Goal: Task Accomplishment & Management: Use online tool/utility

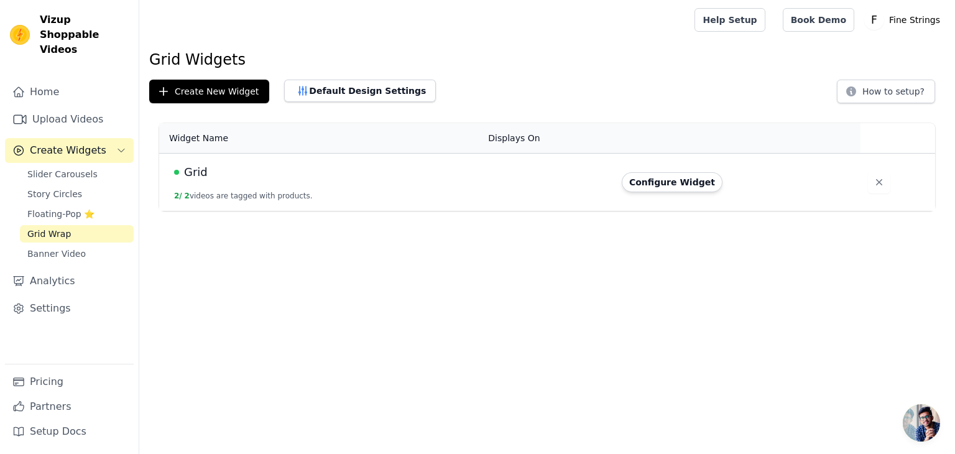
click at [91, 143] on span "Create Widgets" at bounding box center [68, 150] width 76 height 15
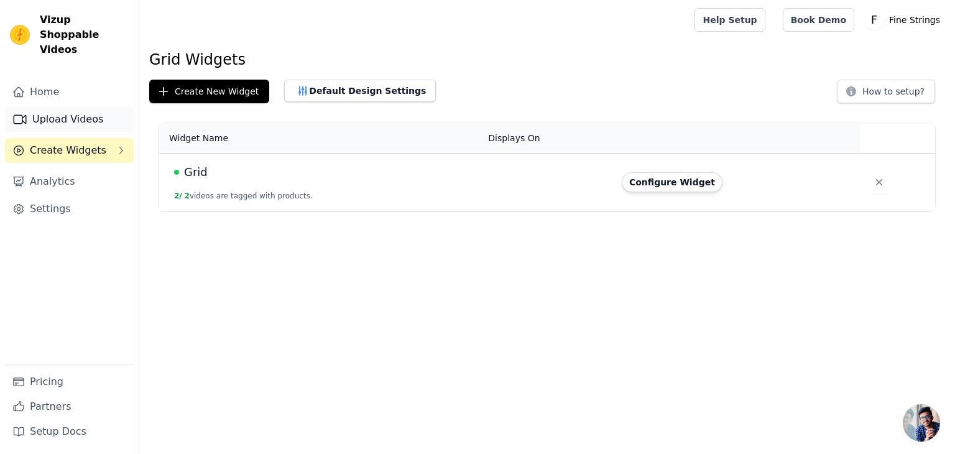
click at [78, 107] on link "Upload Videos" at bounding box center [69, 119] width 129 height 25
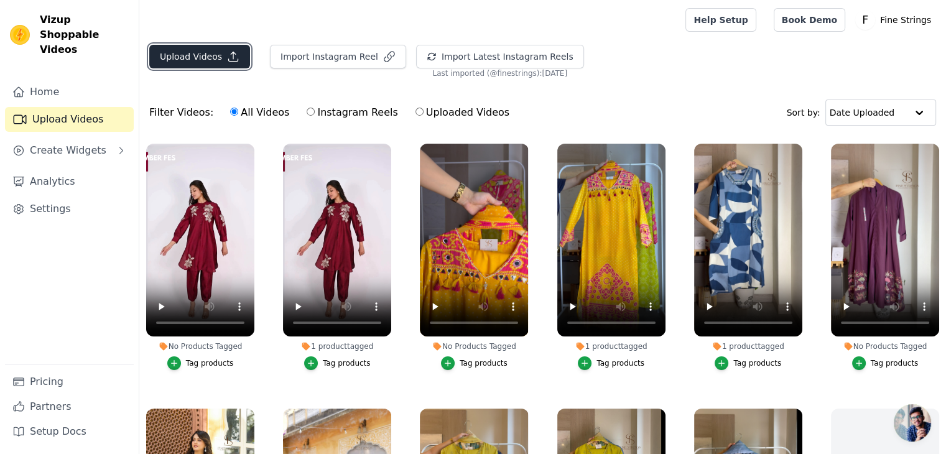
click at [167, 55] on button "Upload Videos" at bounding box center [199, 57] width 101 height 24
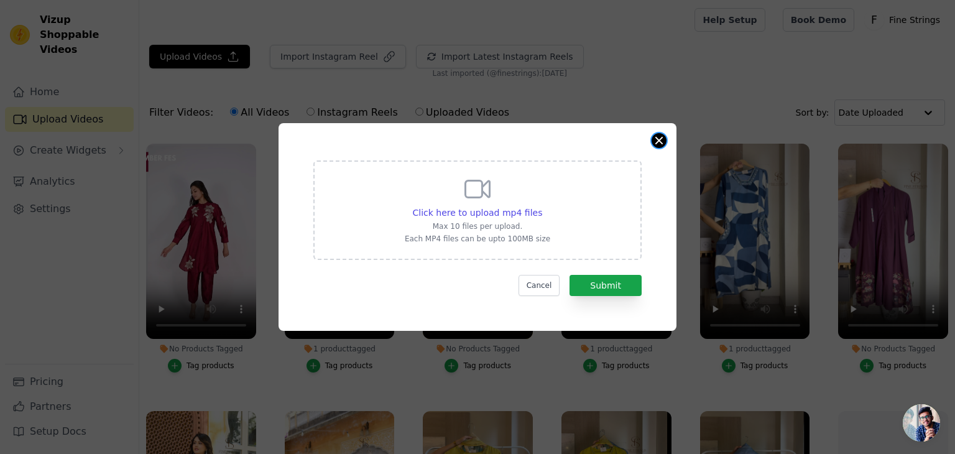
click at [663, 141] on button "Close modal" at bounding box center [659, 140] width 15 height 15
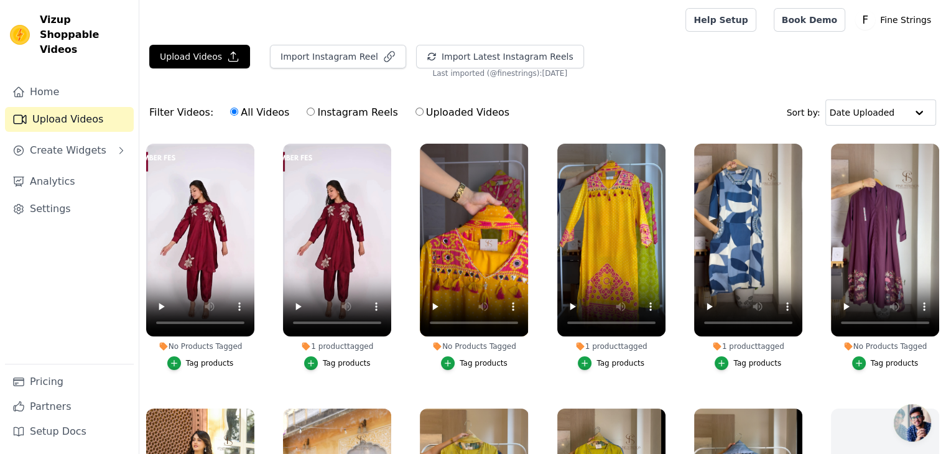
click at [753, 364] on div "Tag products" at bounding box center [757, 363] width 48 height 10
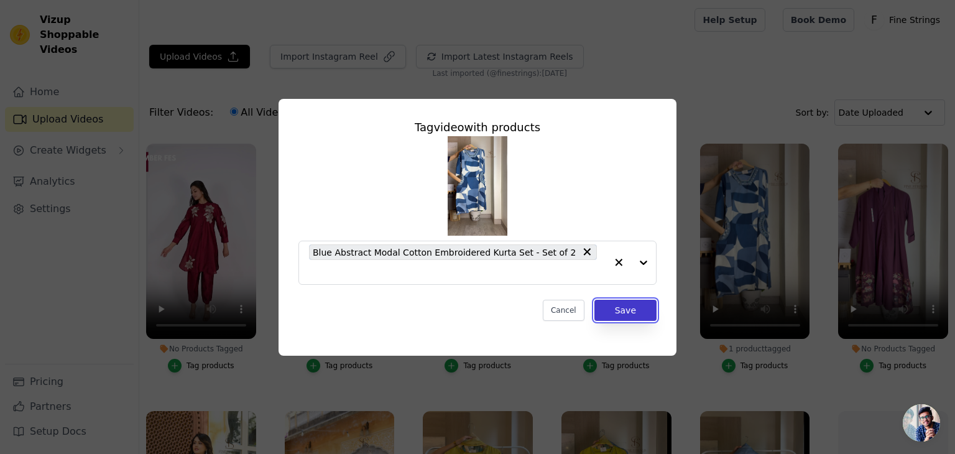
click at [626, 305] on button "Save" at bounding box center [625, 310] width 62 height 21
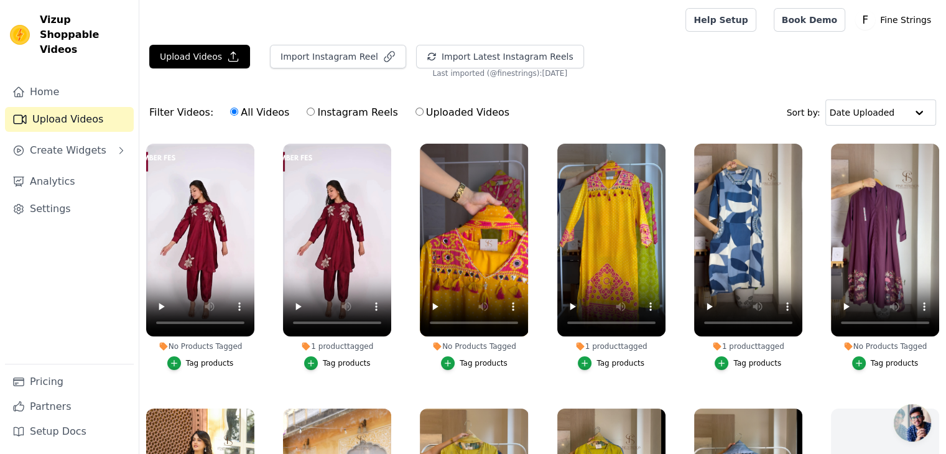
click at [893, 361] on div "Tag products" at bounding box center [894, 363] width 48 height 10
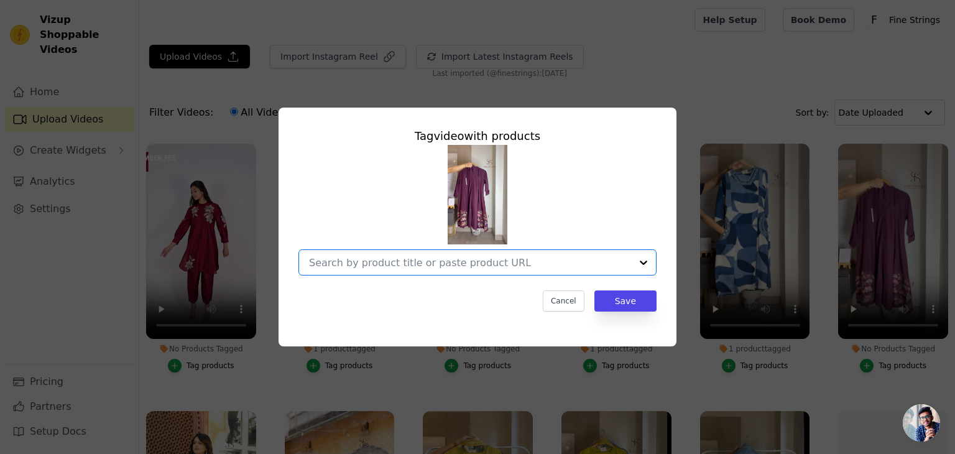
click at [504, 262] on input "No Products Tagged Tag video with products Option undefined, selected. Select i…" at bounding box center [470, 263] width 322 height 12
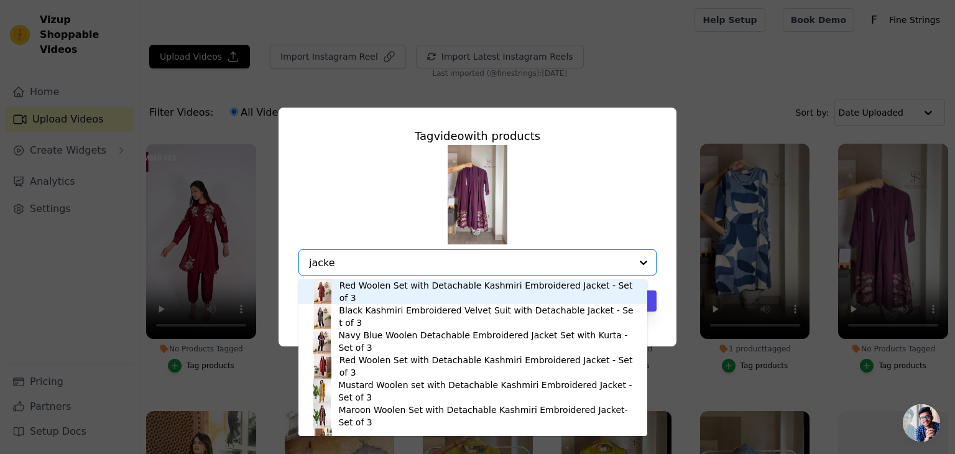
type input "jacket"
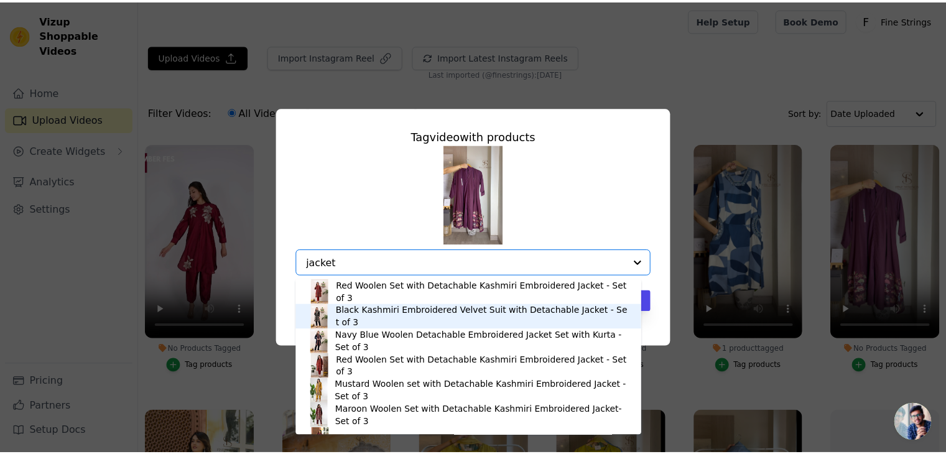
scroll to position [17, 0]
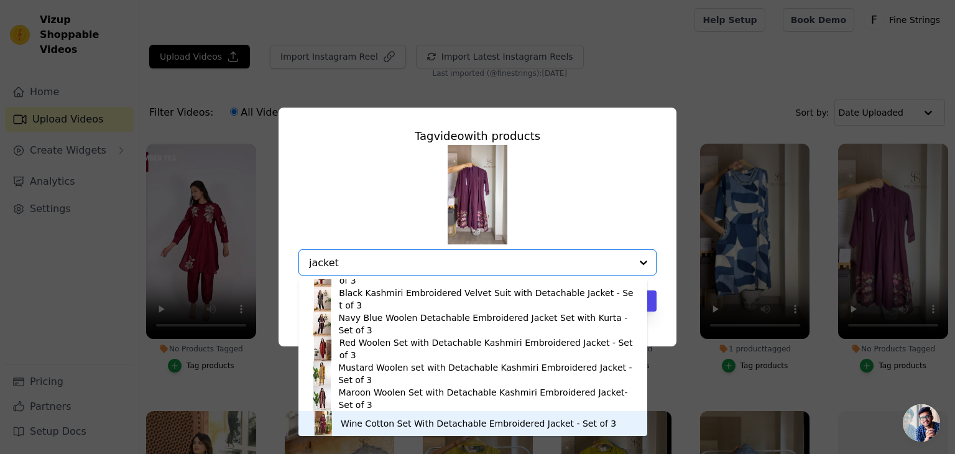
click at [510, 427] on div "Wine Cotton Set With Detachable Embroidered Jacket - Set of 3" at bounding box center [478, 423] width 275 height 12
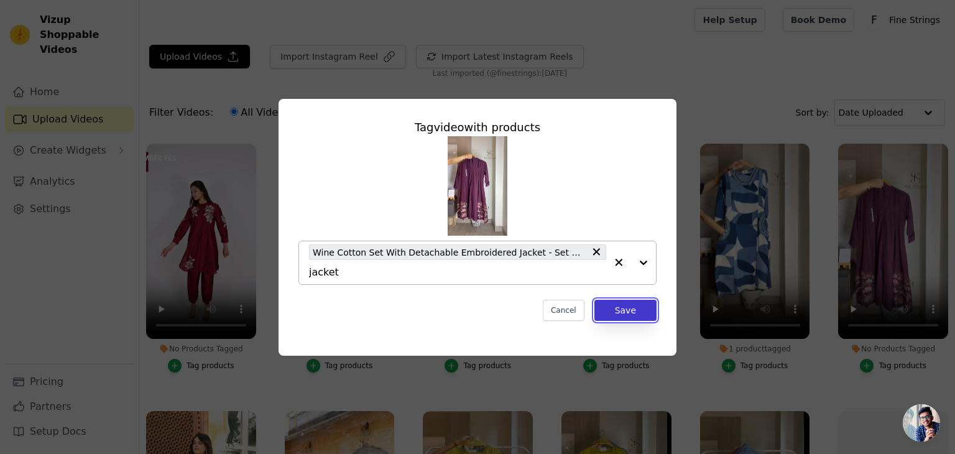
click at [637, 313] on button "Save" at bounding box center [625, 310] width 62 height 21
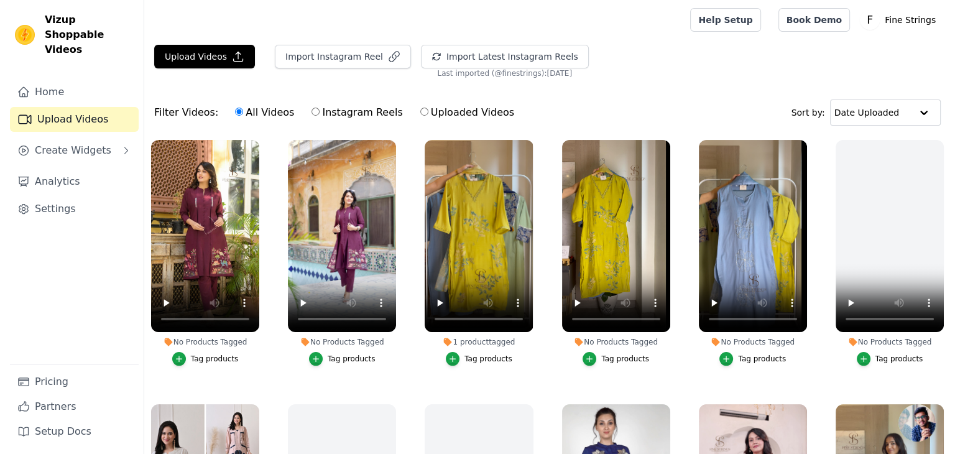
scroll to position [272, 0]
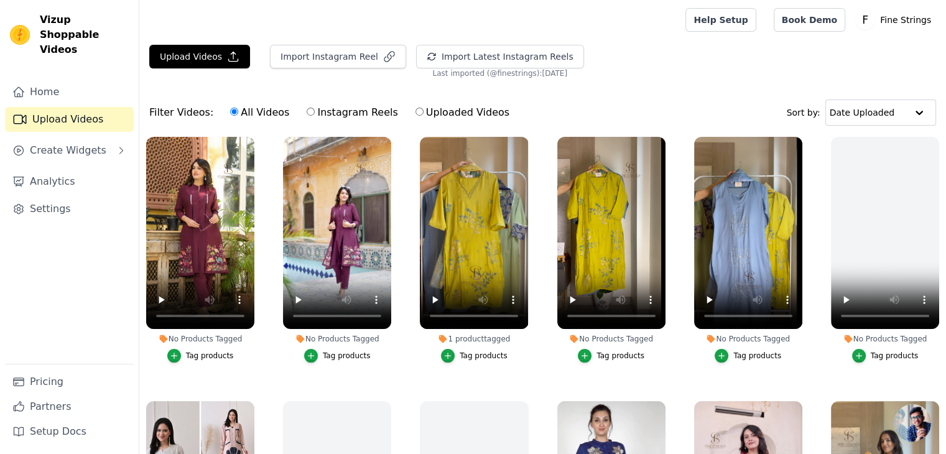
click at [476, 354] on div "Tag products" at bounding box center [483, 356] width 48 height 10
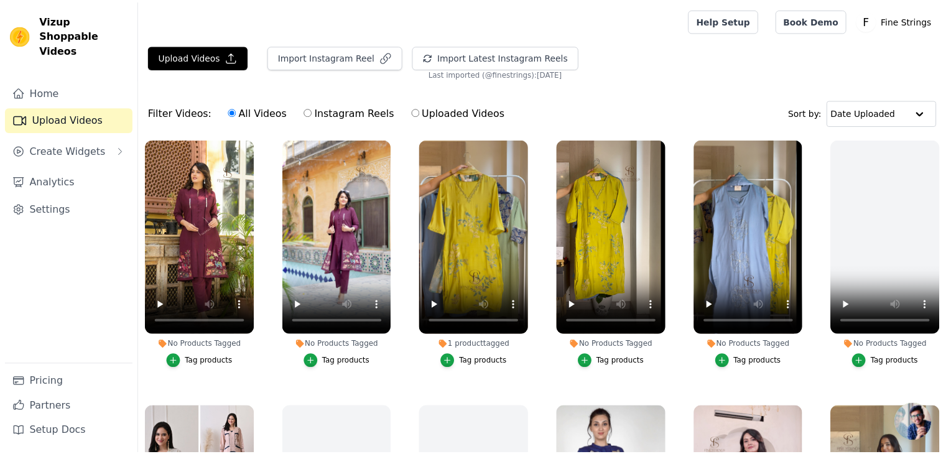
scroll to position [275, 0]
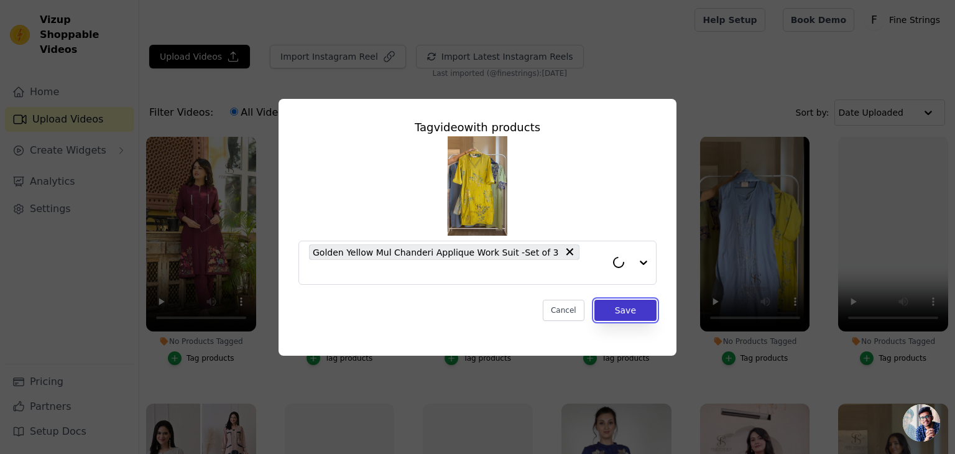
click at [640, 302] on button "Save" at bounding box center [625, 310] width 62 height 21
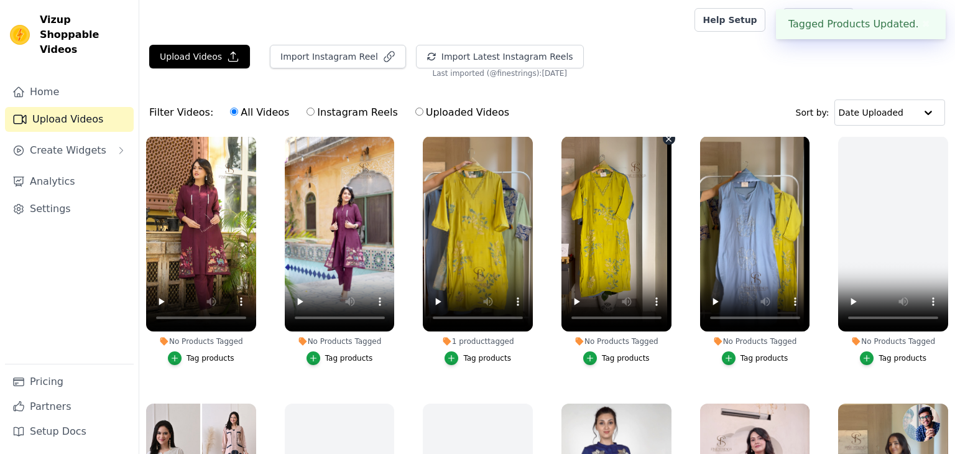
scroll to position [272, 0]
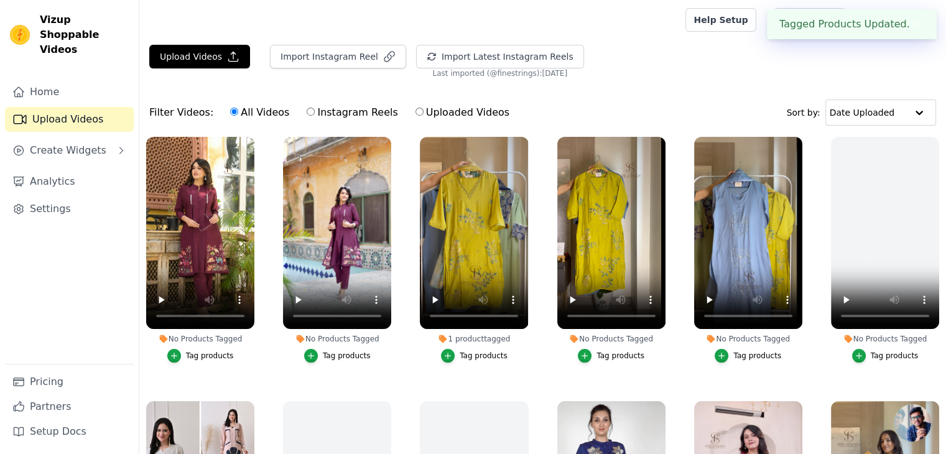
click at [752, 352] on div "Tag products" at bounding box center [757, 356] width 48 height 10
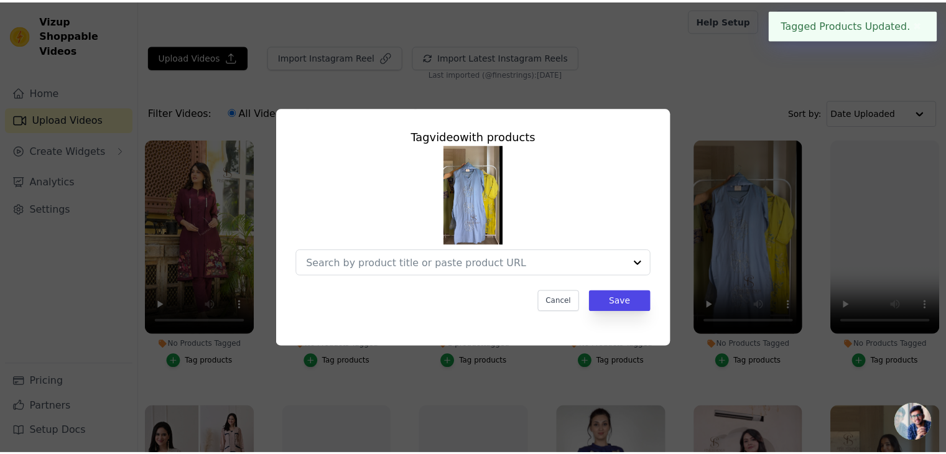
scroll to position [275, 0]
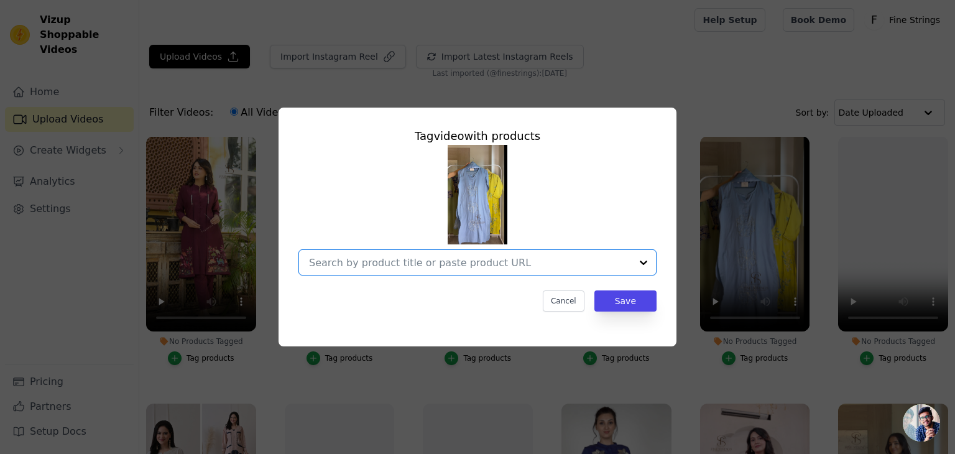
click at [469, 261] on input "No Products Tagged Tag video with products Option undefined, selected. Select i…" at bounding box center [470, 263] width 322 height 12
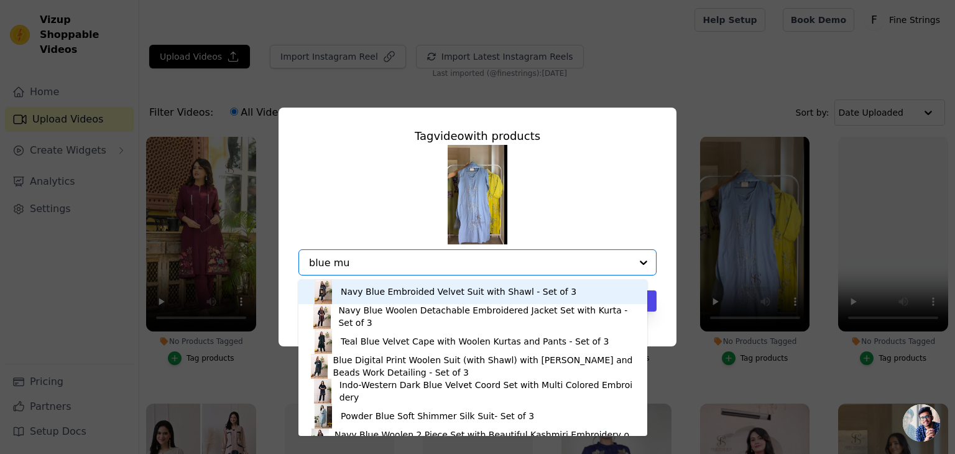
type input "blue mul"
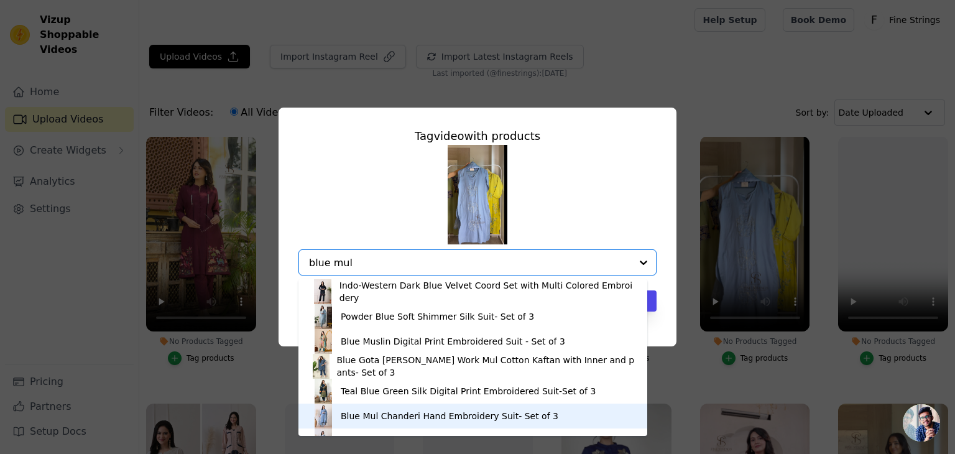
click at [400, 416] on div "Blue Mul Chanderi Hand Embroidery Suit- Set of 3" at bounding box center [450, 416] width 218 height 12
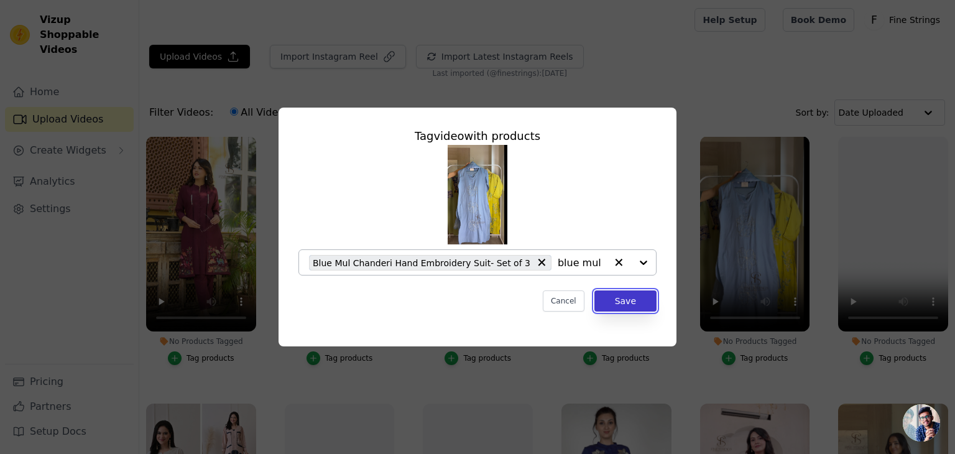
click at [629, 305] on button "Save" at bounding box center [625, 300] width 62 height 21
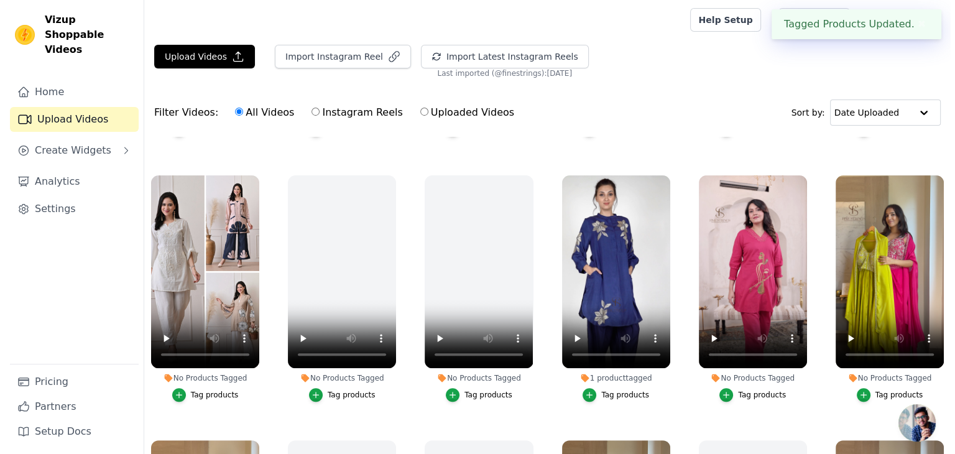
scroll to position [501, 0]
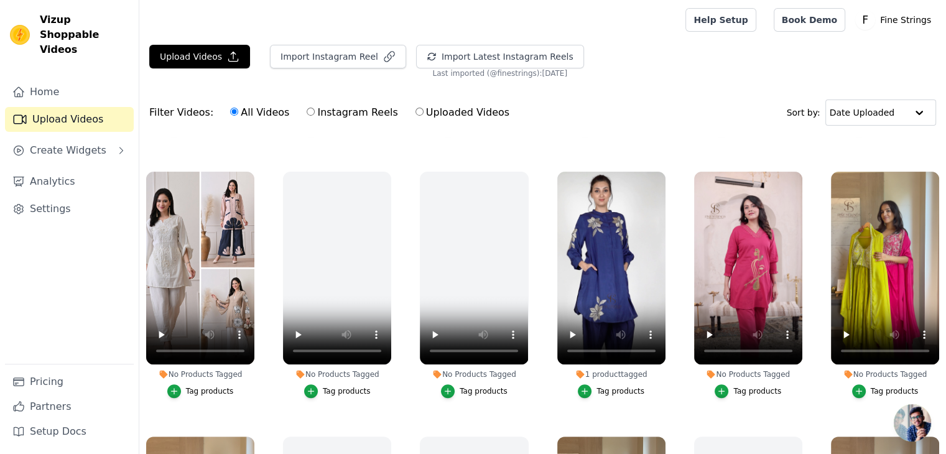
click at [622, 386] on div "Tag products" at bounding box center [620, 391] width 48 height 10
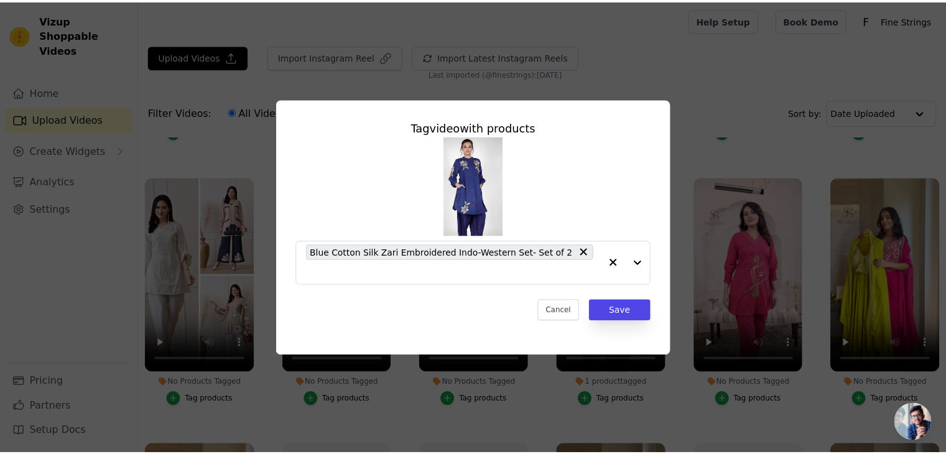
scroll to position [504, 0]
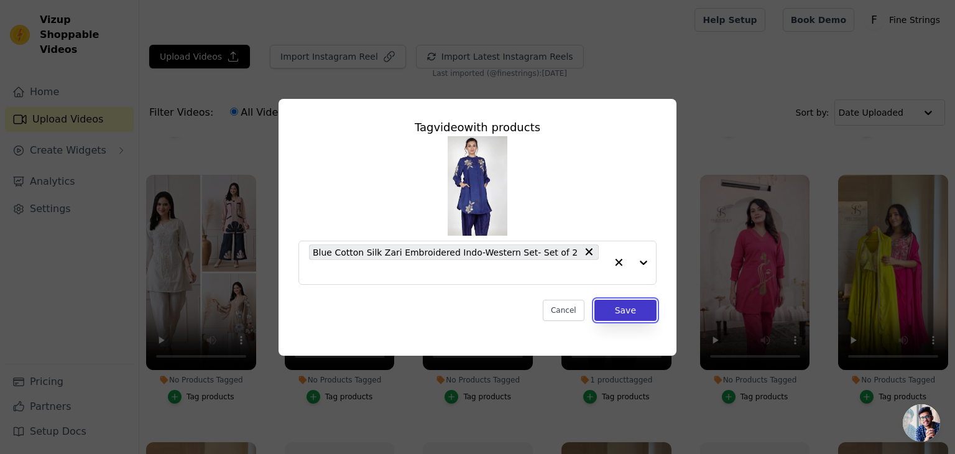
click at [639, 300] on button "Save" at bounding box center [625, 310] width 62 height 21
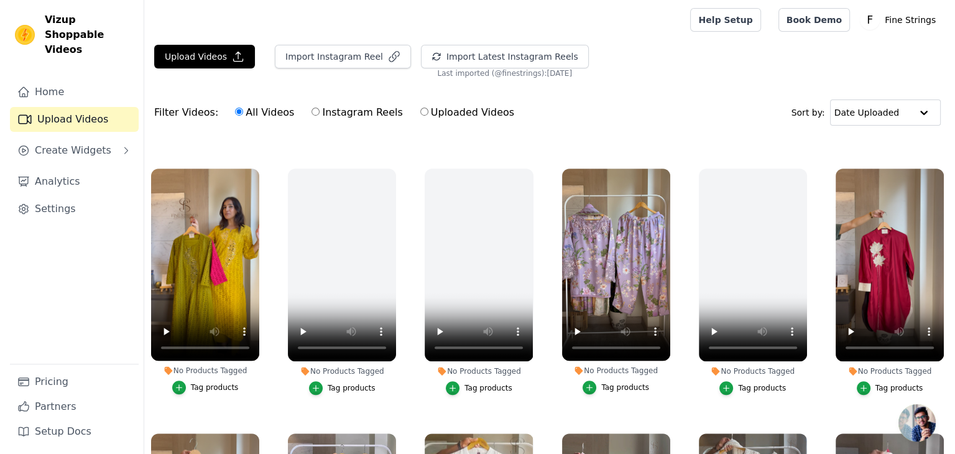
scroll to position [773, 0]
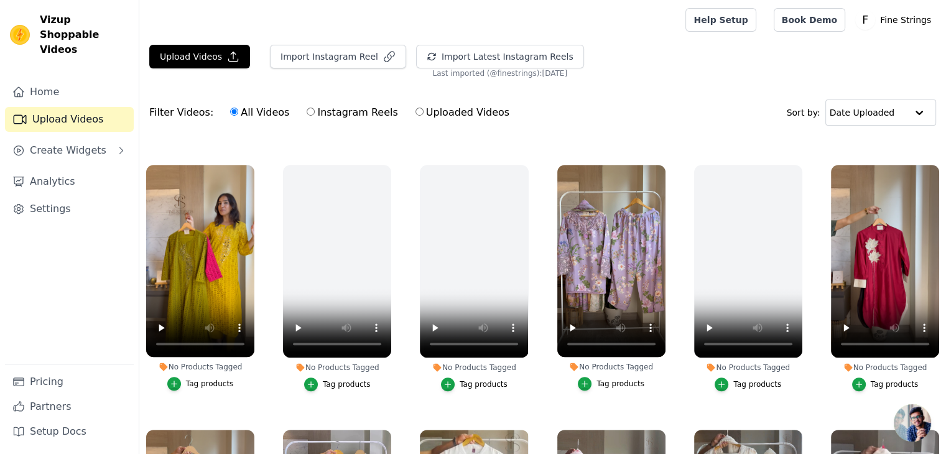
click at [897, 379] on div "Tag products" at bounding box center [894, 384] width 48 height 10
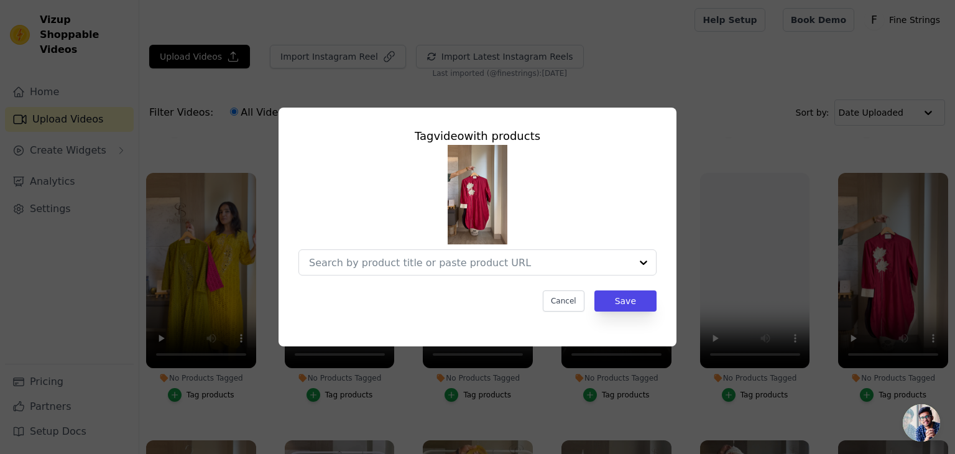
scroll to position [781, 0]
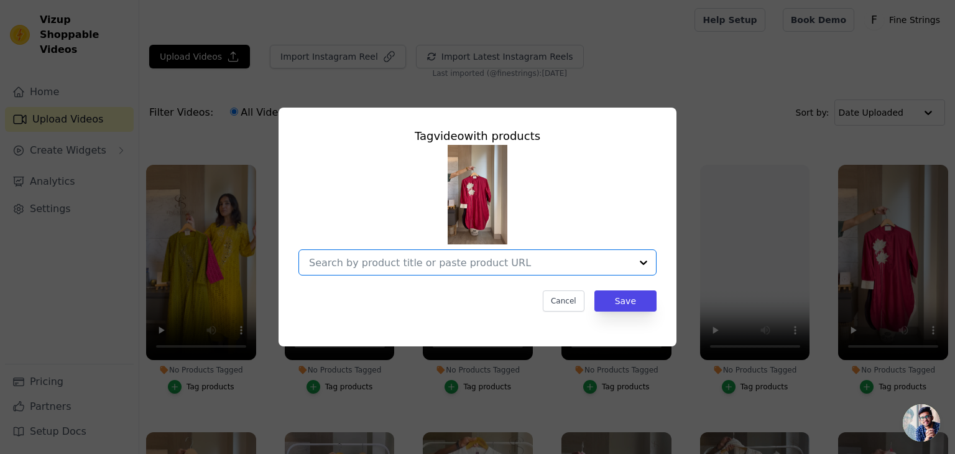
click at [403, 260] on input "No Products Tagged Tag video with products Option undefined, selected. Select i…" at bounding box center [470, 263] width 322 height 12
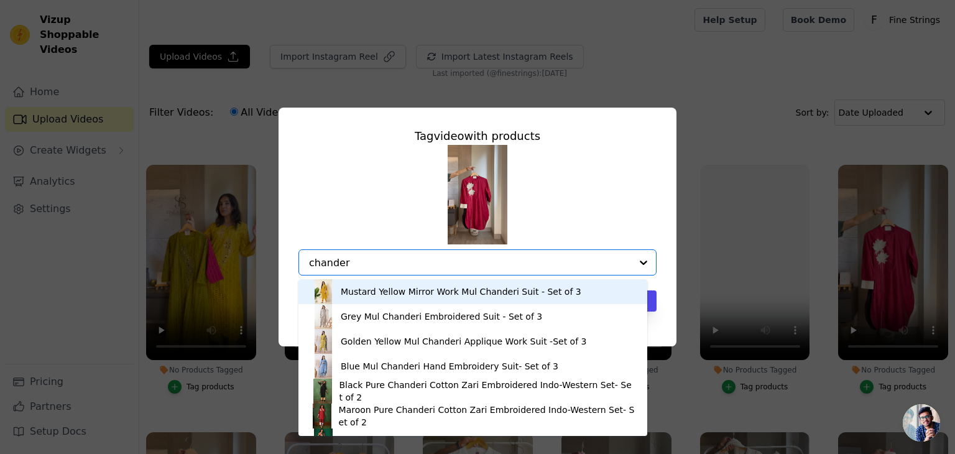
type input "chanderi"
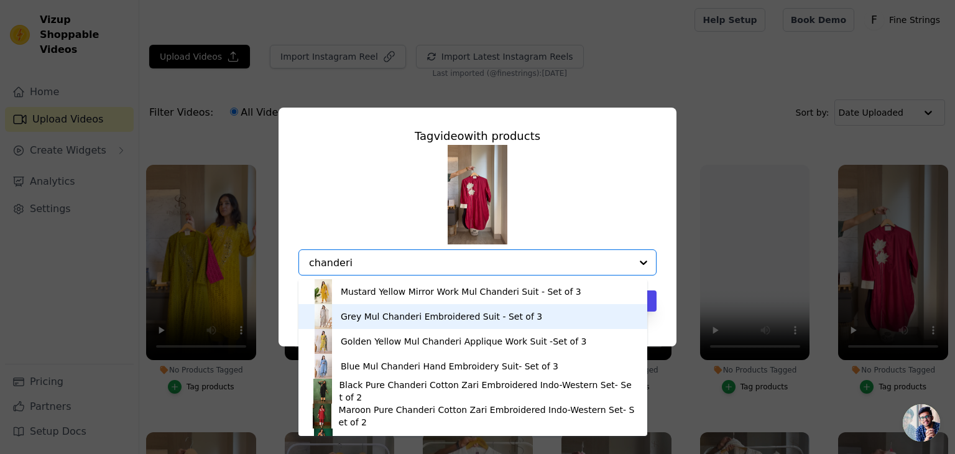
scroll to position [42, 0]
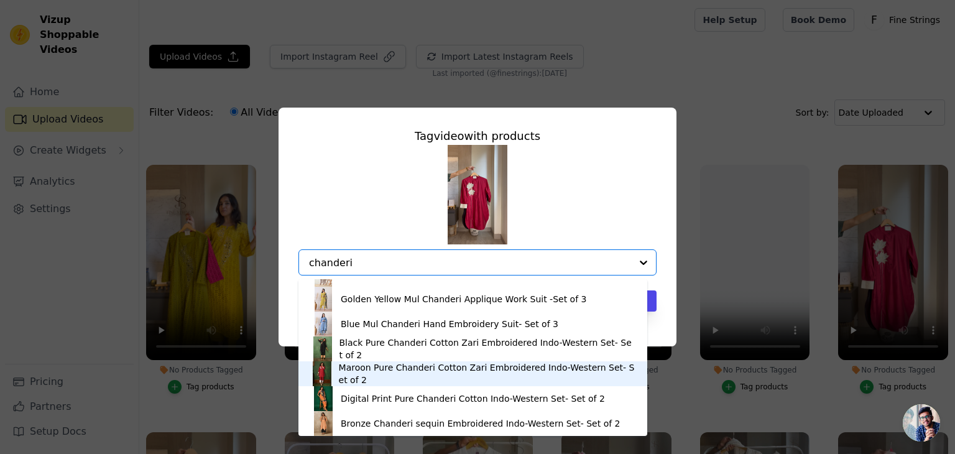
click at [351, 374] on div "Maroon Pure Chanderi Cotton Zari Embroidered Indo-Western Set- Set of 2" at bounding box center [487, 373] width 296 height 25
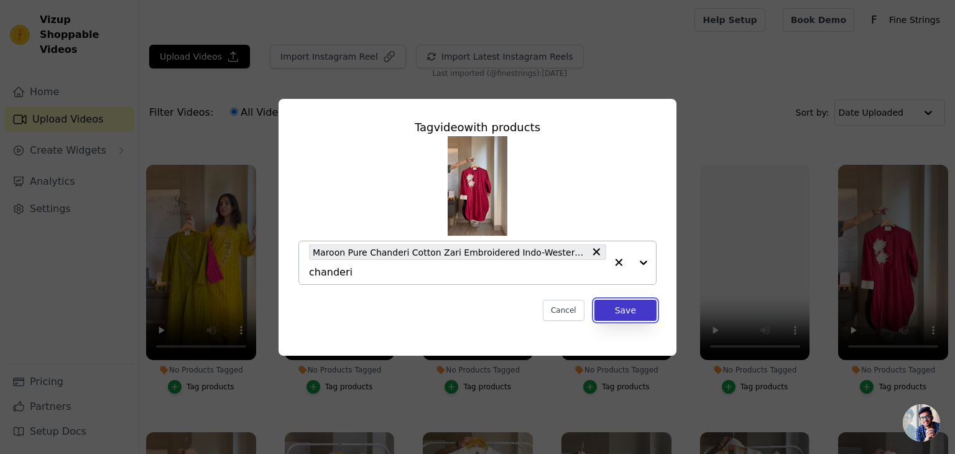
click at [630, 316] on button "Save" at bounding box center [625, 310] width 62 height 21
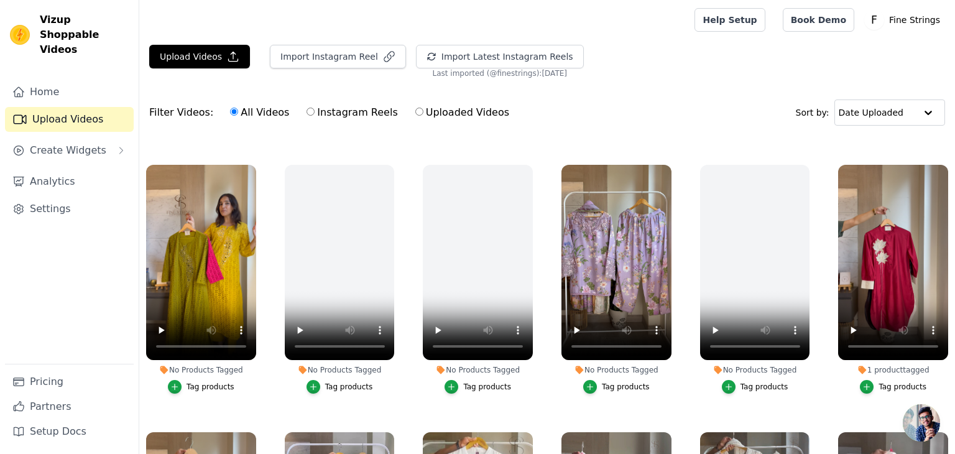
click at [197, 382] on div "Tag products" at bounding box center [211, 387] width 48 height 10
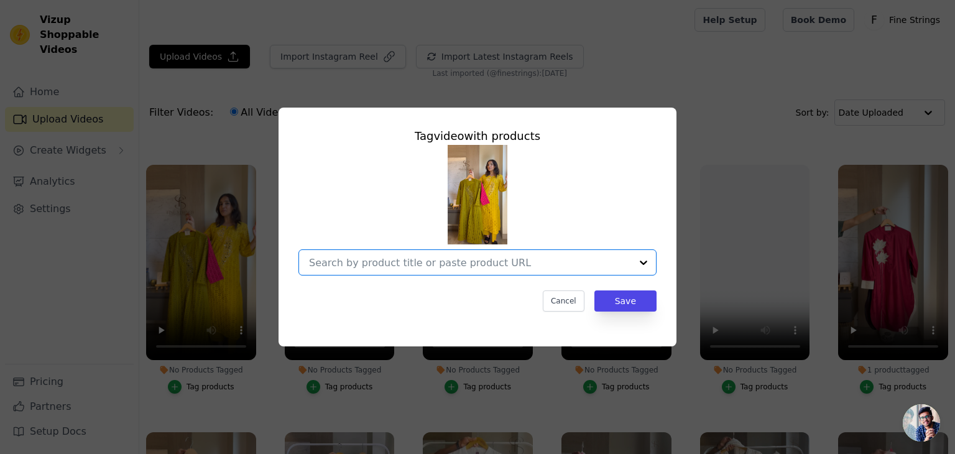
click at [351, 260] on input "No Products Tagged Tag video with products Option undefined, selected. Select i…" at bounding box center [470, 263] width 322 height 12
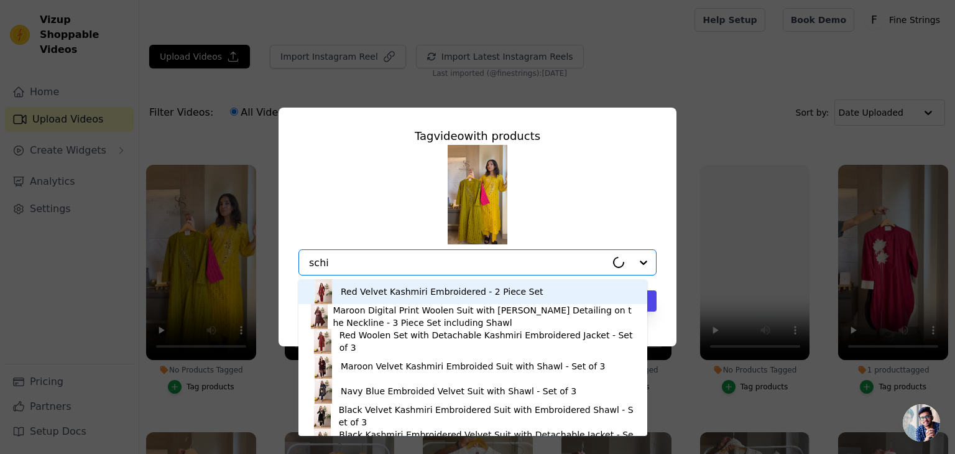
type input "schif"
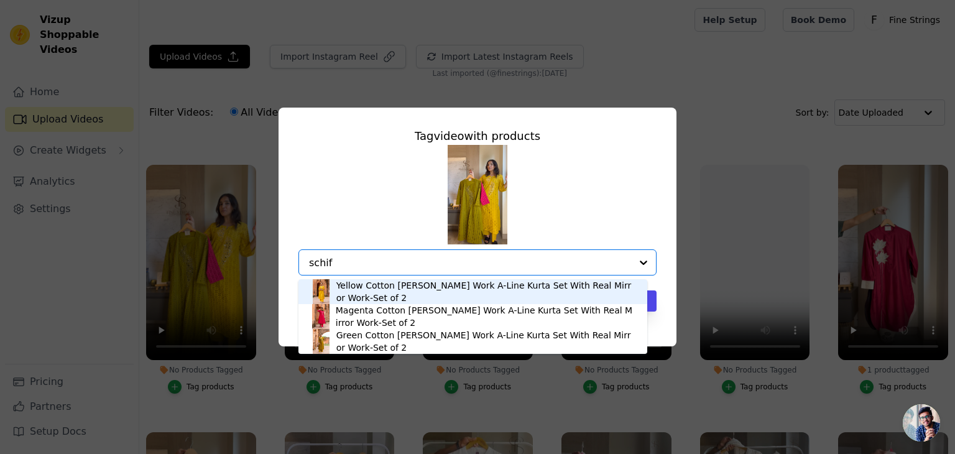
click at [354, 296] on div "Yellow Cotton [PERSON_NAME] Work A-Line Kurta Set With Real Mirror Work-Set of 2" at bounding box center [485, 291] width 298 height 25
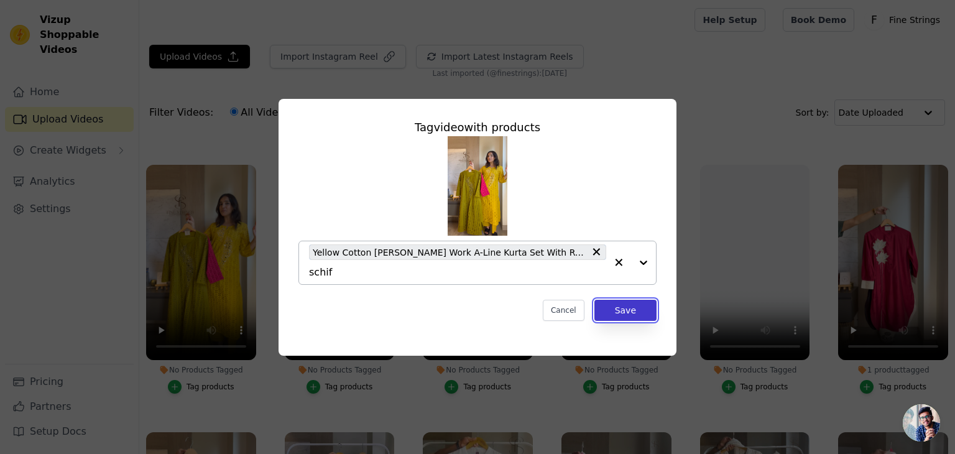
click at [638, 307] on button "Save" at bounding box center [625, 310] width 62 height 21
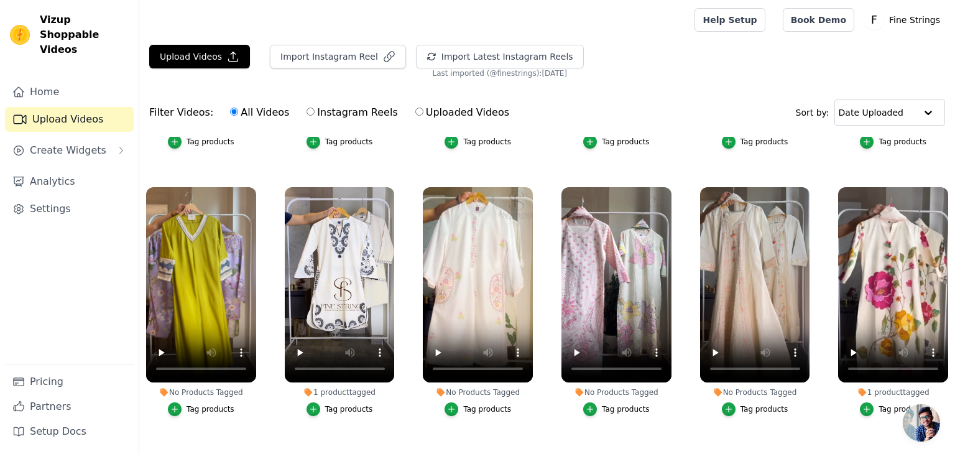
scroll to position [1032, 0]
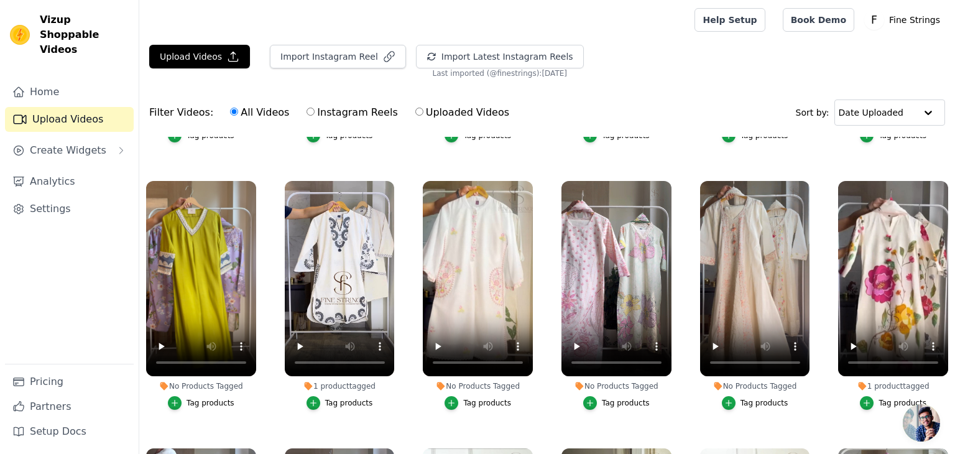
click at [206, 398] on div "Tag products" at bounding box center [211, 403] width 48 height 10
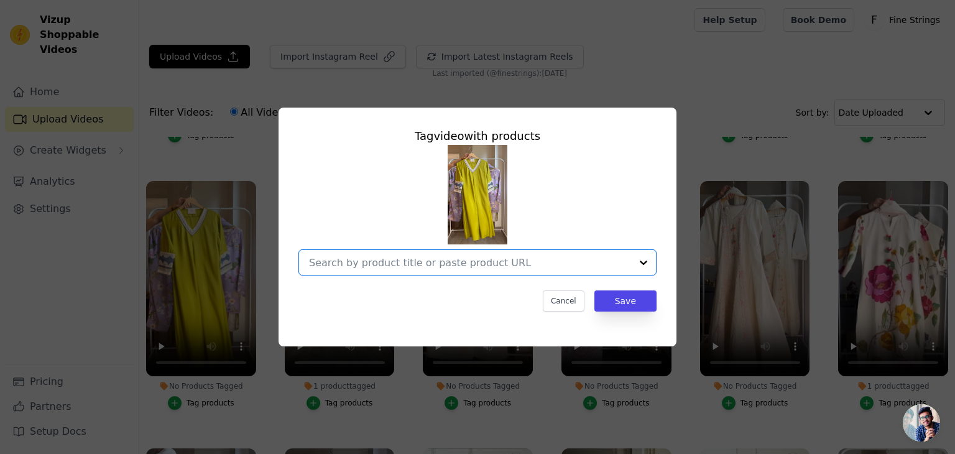
click at [360, 264] on input "No Products Tagged Tag video with products Option undefined, selected. Select i…" at bounding box center [470, 263] width 322 height 12
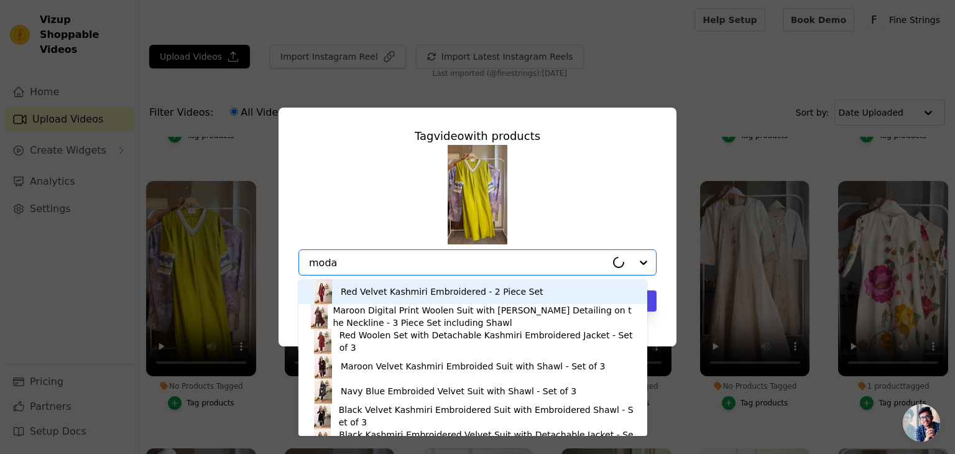
type input "modal"
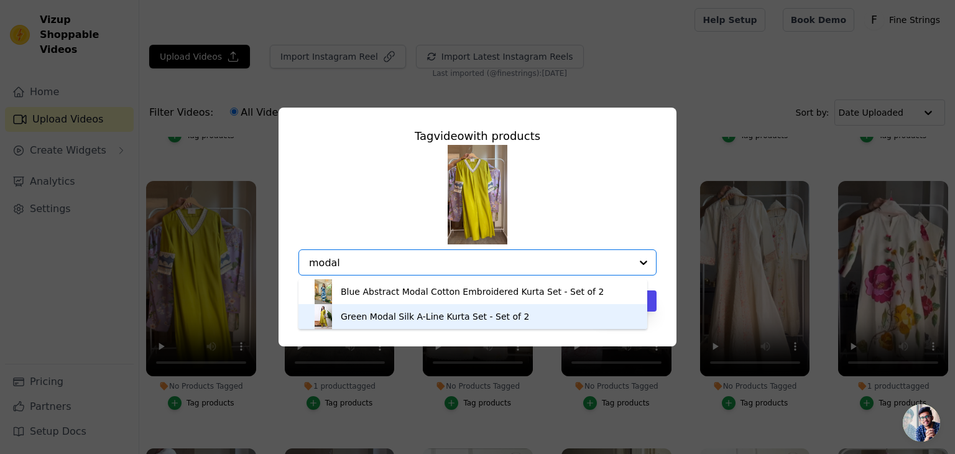
click at [376, 318] on div "Green Modal Silk A-Line Kurta Set - Set of 2" at bounding box center [435, 316] width 188 height 12
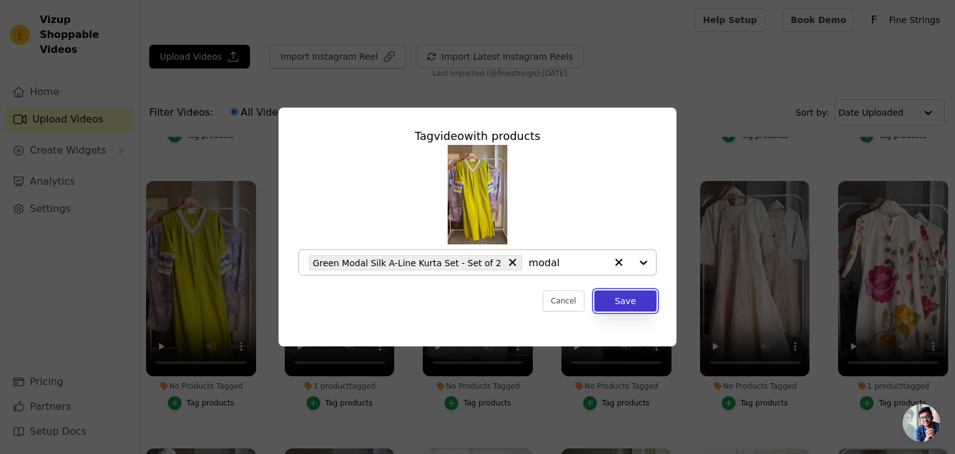
click at [622, 300] on button "Save" at bounding box center [625, 300] width 62 height 21
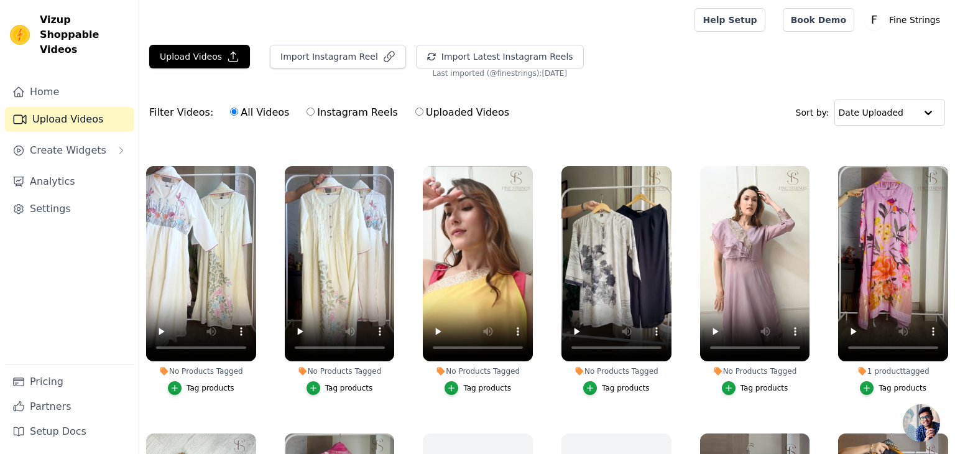
scroll to position [1318, 0]
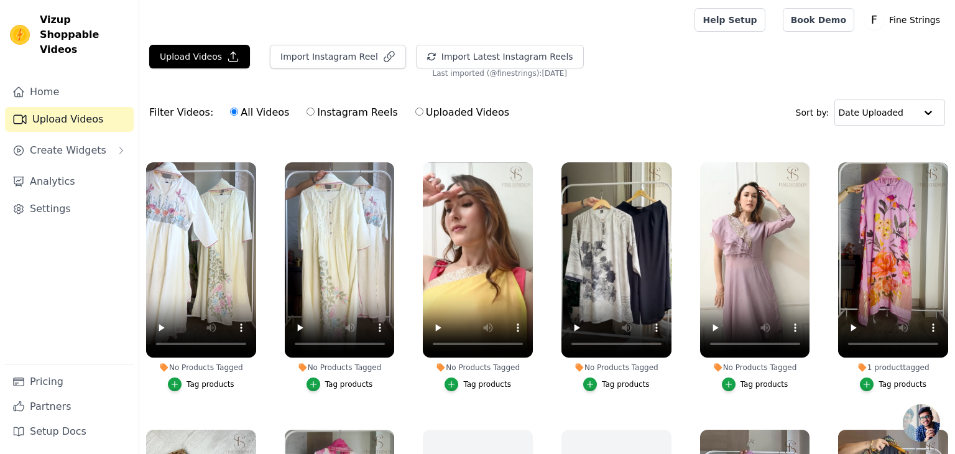
click at [898, 379] on div "Tag products" at bounding box center [902, 384] width 48 height 10
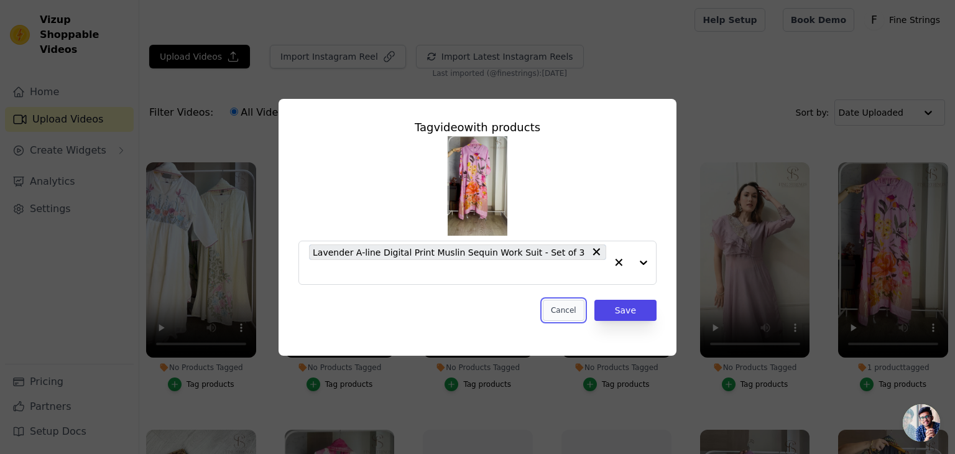
click at [572, 300] on button "Cancel" at bounding box center [564, 310] width 42 height 21
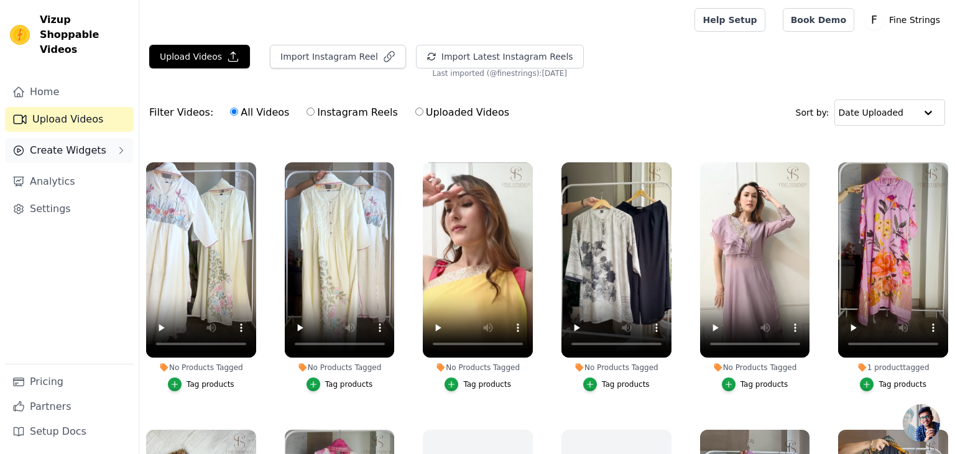
click at [91, 143] on span "Create Widgets" at bounding box center [68, 150] width 76 height 15
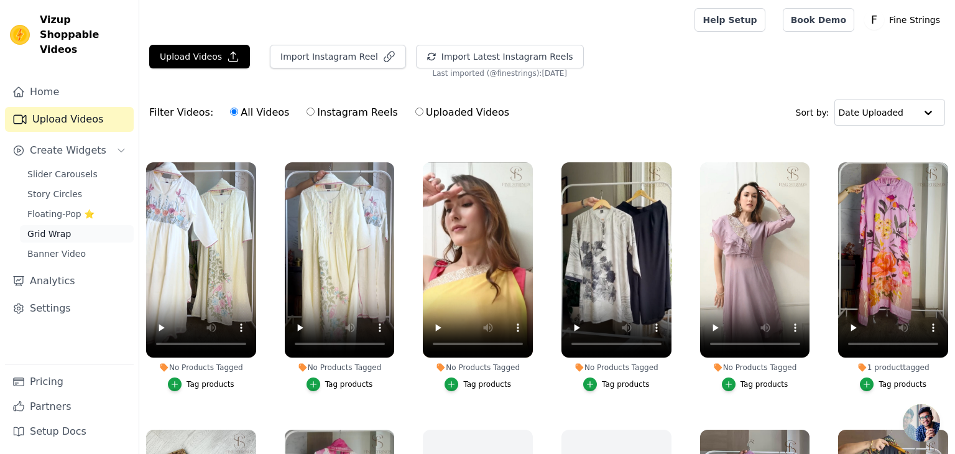
click at [42, 228] on span "Grid Wrap" at bounding box center [49, 234] width 44 height 12
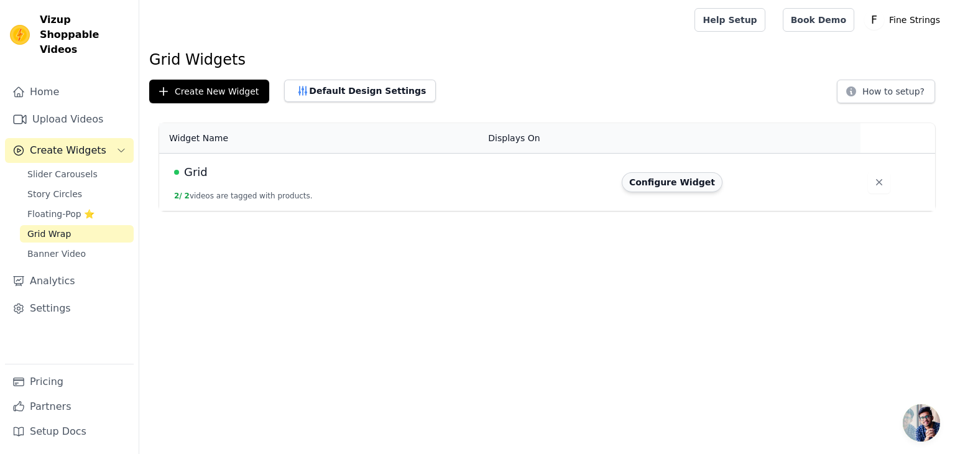
click at [654, 182] on button "Configure Widget" at bounding box center [672, 182] width 101 height 20
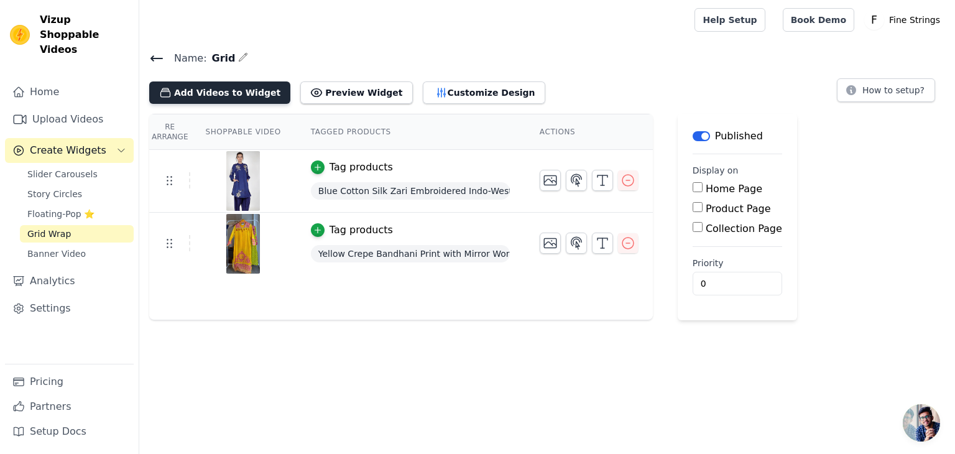
click at [231, 91] on button "Add Videos to Widget" at bounding box center [219, 92] width 141 height 22
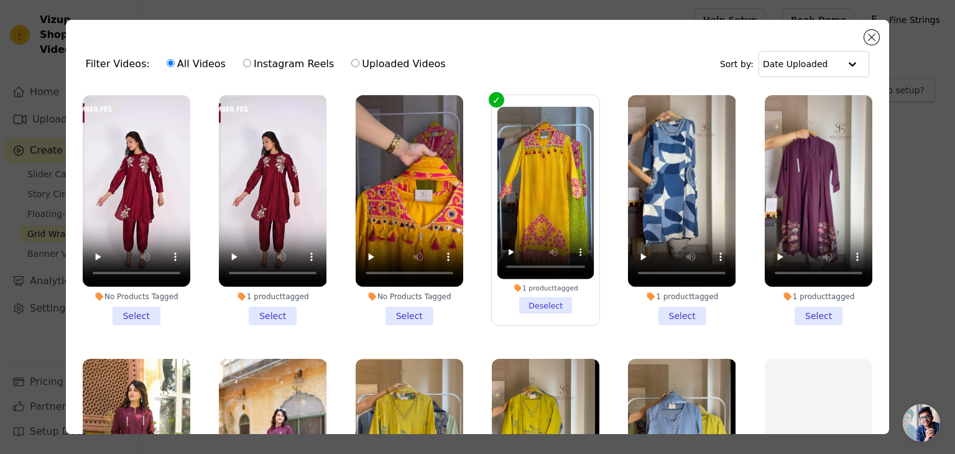
click at [677, 313] on li "1 product tagged Select" at bounding box center [682, 210] width 108 height 230
click at [0, 0] on input "1 product tagged Select" at bounding box center [0, 0] width 0 height 0
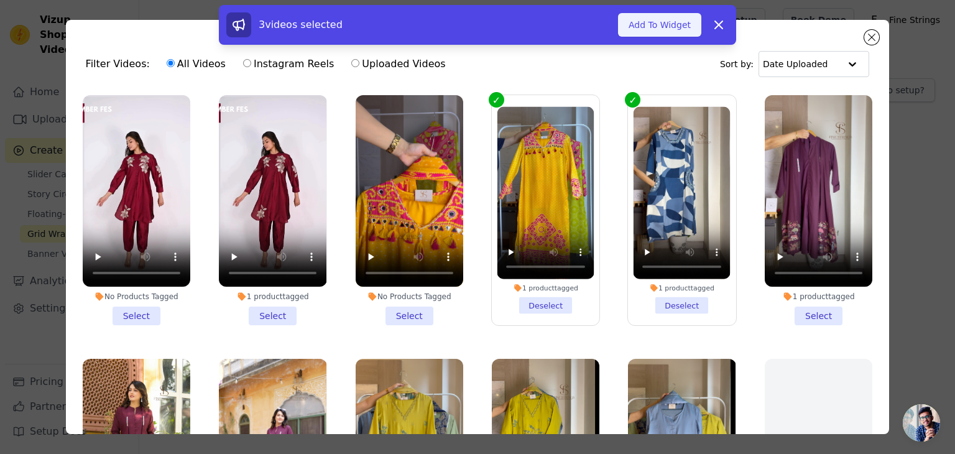
click at [675, 18] on button "Add To Widget" at bounding box center [659, 25] width 83 height 24
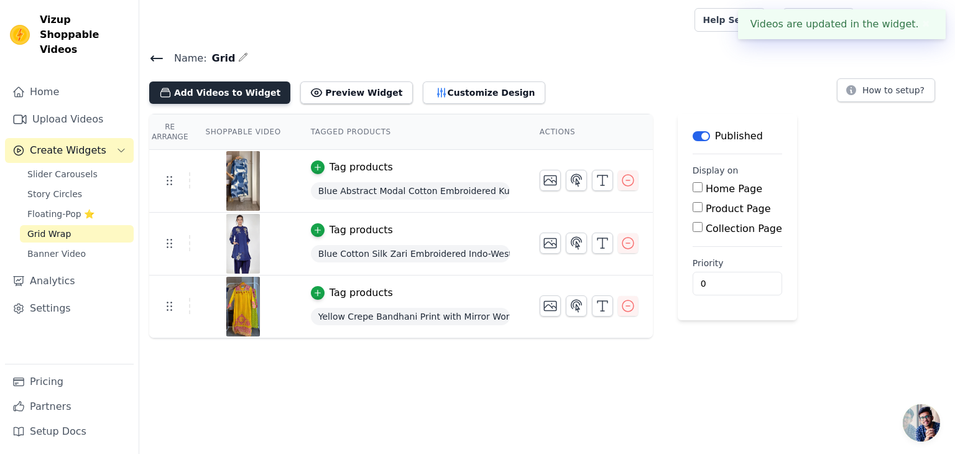
click at [222, 96] on button "Add Videos to Widget" at bounding box center [219, 92] width 141 height 22
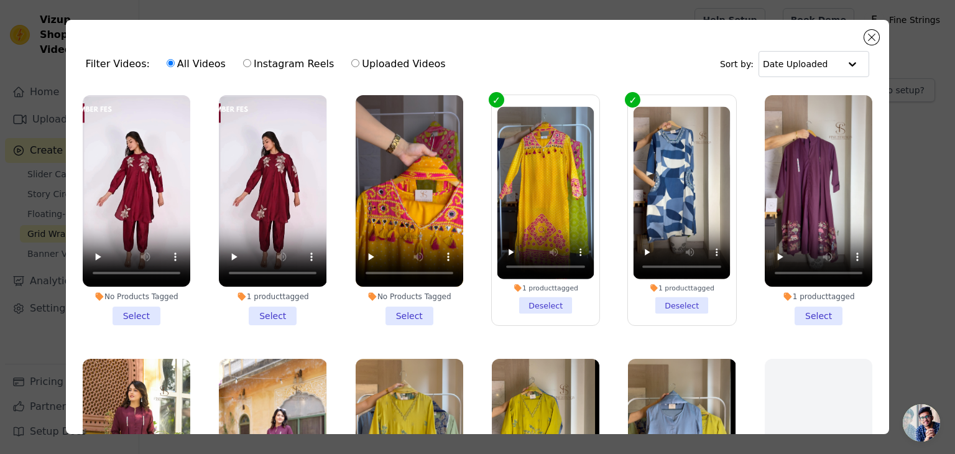
click at [803, 308] on li "1 product tagged Select" at bounding box center [819, 210] width 108 height 230
click at [0, 0] on input "1 product tagged Select" at bounding box center [0, 0] width 0 height 0
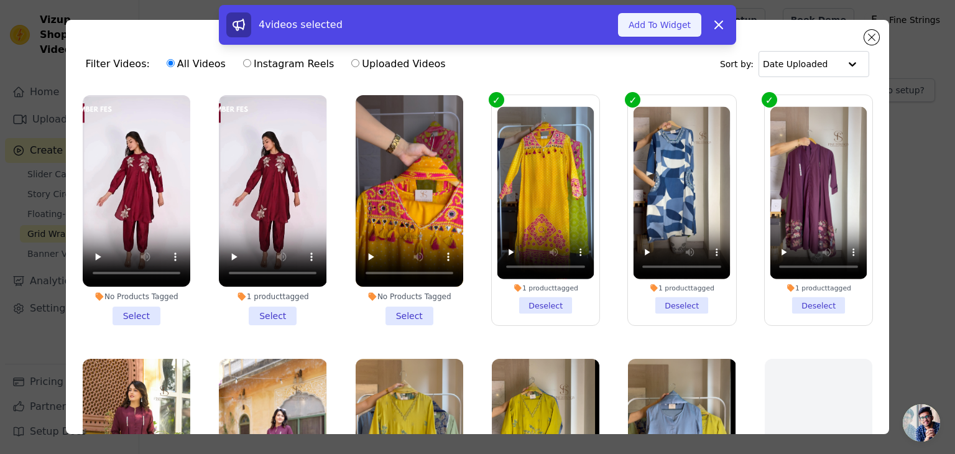
click at [686, 14] on button "Add To Widget" at bounding box center [659, 25] width 83 height 24
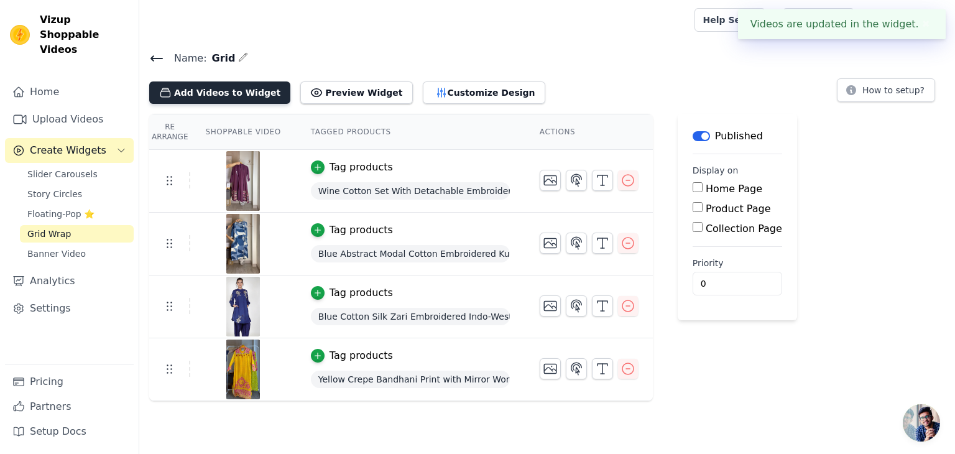
click at [195, 93] on button "Add Videos to Widget" at bounding box center [219, 92] width 141 height 22
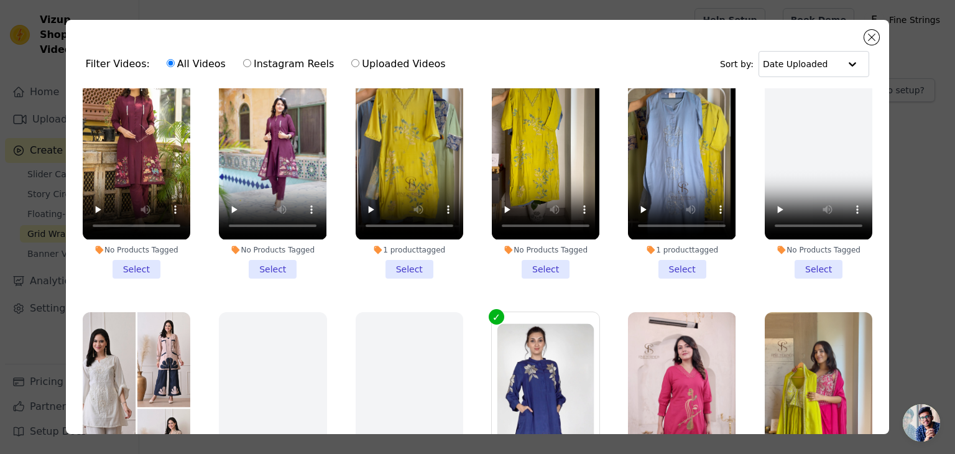
scroll to position [314, 0]
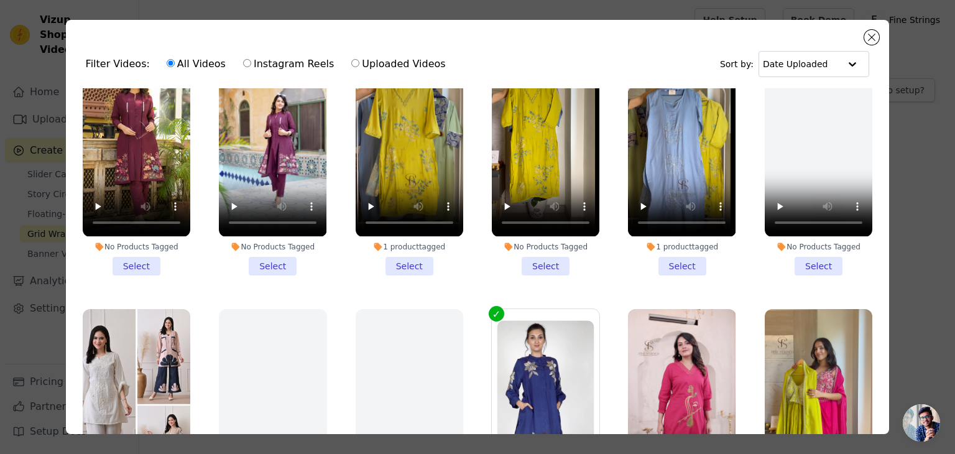
click at [408, 259] on li "1 product tagged Select" at bounding box center [410, 160] width 108 height 230
click at [0, 0] on input "1 product tagged Select" at bounding box center [0, 0] width 0 height 0
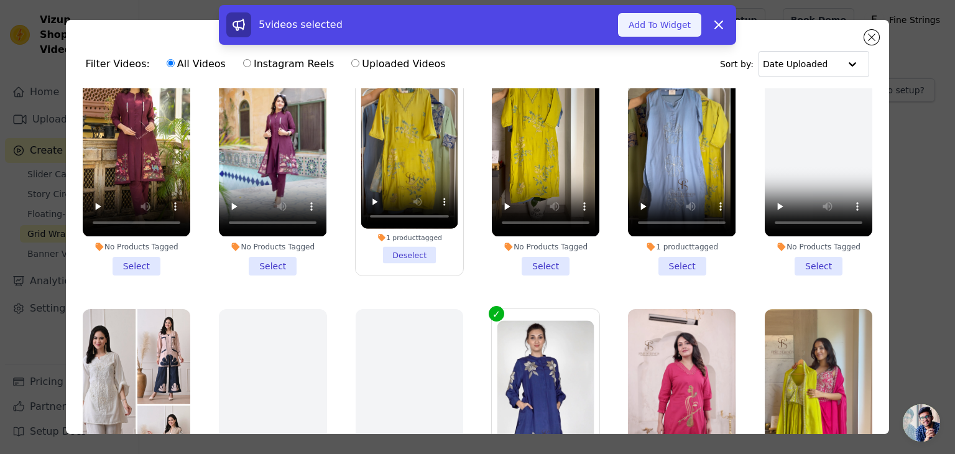
click at [676, 23] on button "Add To Widget" at bounding box center [659, 25] width 83 height 24
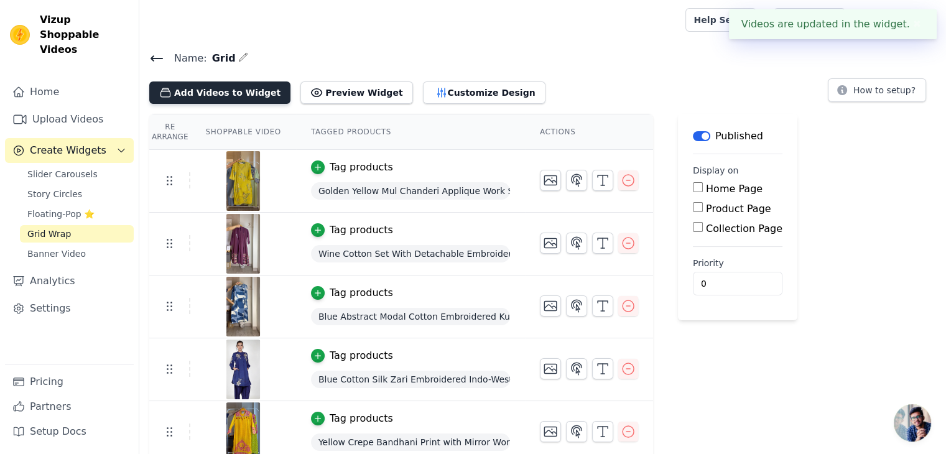
click at [231, 88] on button "Add Videos to Widget" at bounding box center [219, 92] width 141 height 22
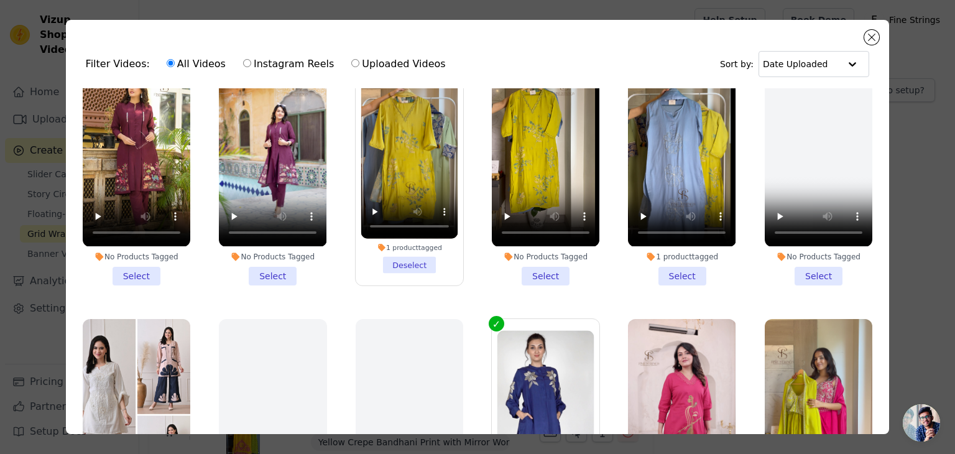
scroll to position [311, 0]
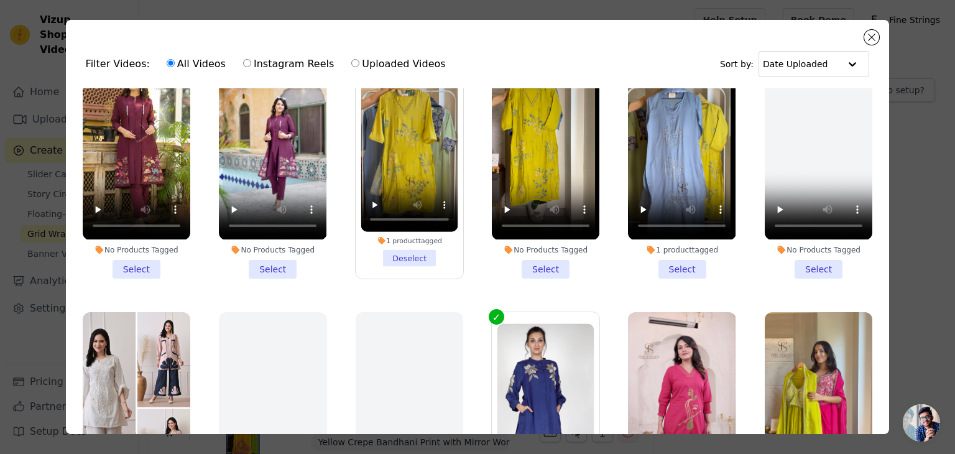
click at [674, 257] on li "1 product tagged Select" at bounding box center [682, 163] width 108 height 230
click at [0, 0] on input "1 product tagged Select" at bounding box center [0, 0] width 0 height 0
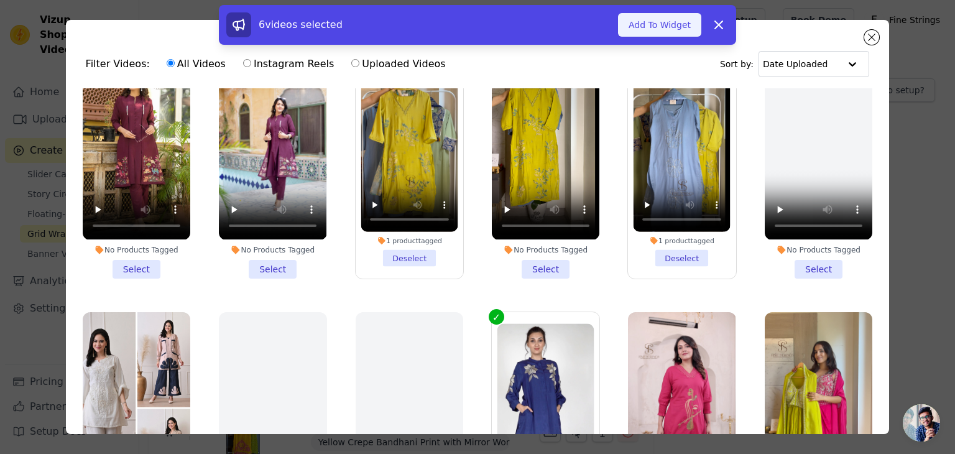
click at [653, 23] on button "Add To Widget" at bounding box center [659, 25] width 83 height 24
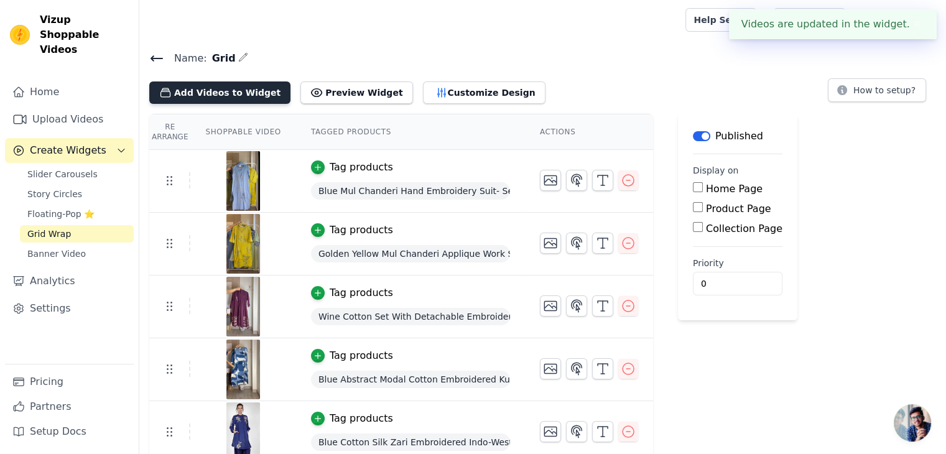
click at [214, 93] on button "Add Videos to Widget" at bounding box center [219, 92] width 141 height 22
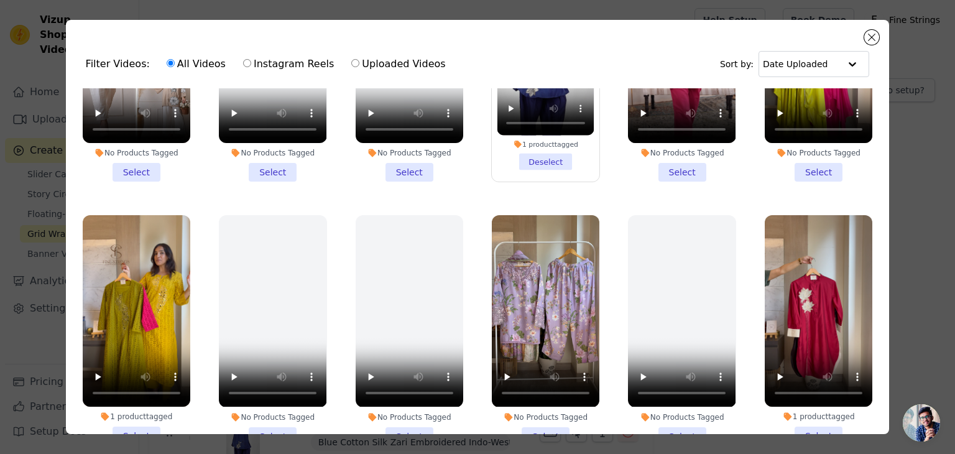
scroll to position [704, 0]
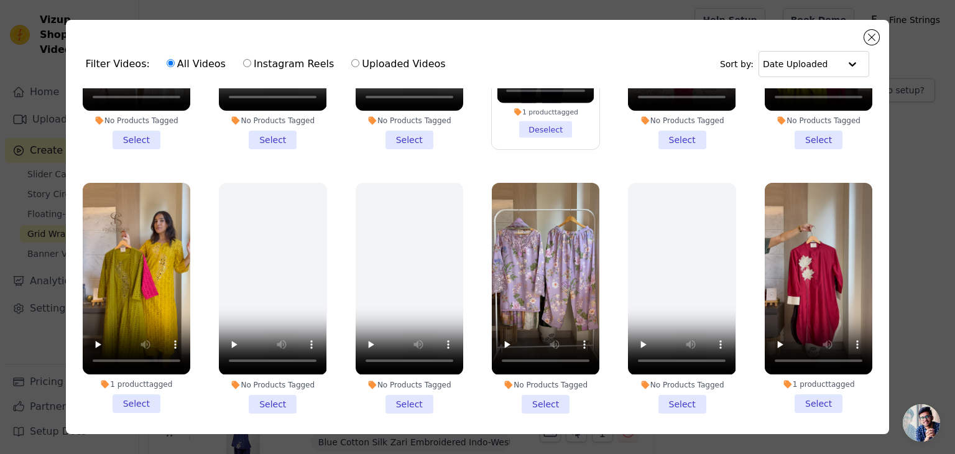
click at [141, 385] on li "1 product tagged Select" at bounding box center [137, 298] width 108 height 230
click at [0, 0] on input "1 product tagged Select" at bounding box center [0, 0] width 0 height 0
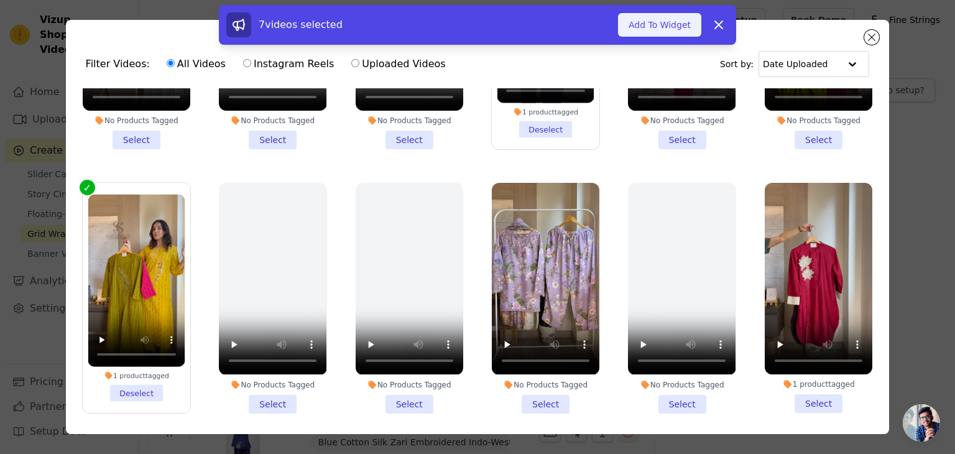
click at [670, 30] on button "Add To Widget" at bounding box center [659, 25] width 83 height 24
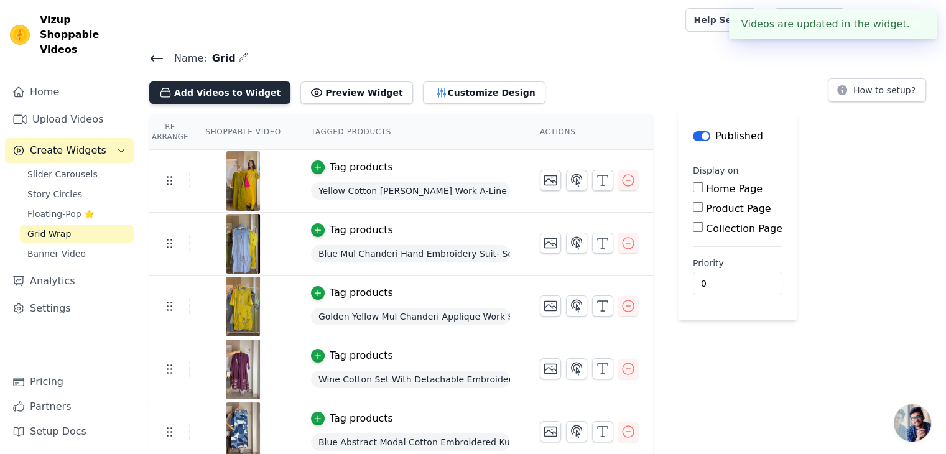
click at [211, 83] on button "Add Videos to Widget" at bounding box center [219, 92] width 141 height 22
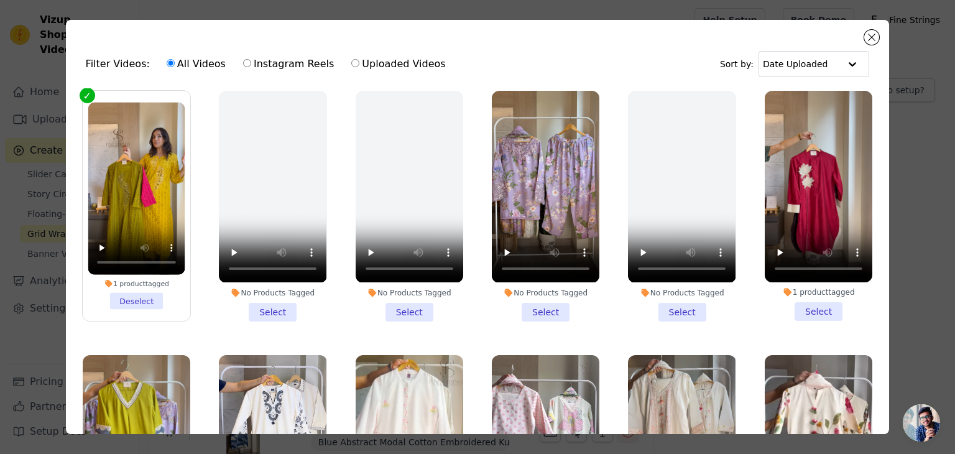
scroll to position [829, 0]
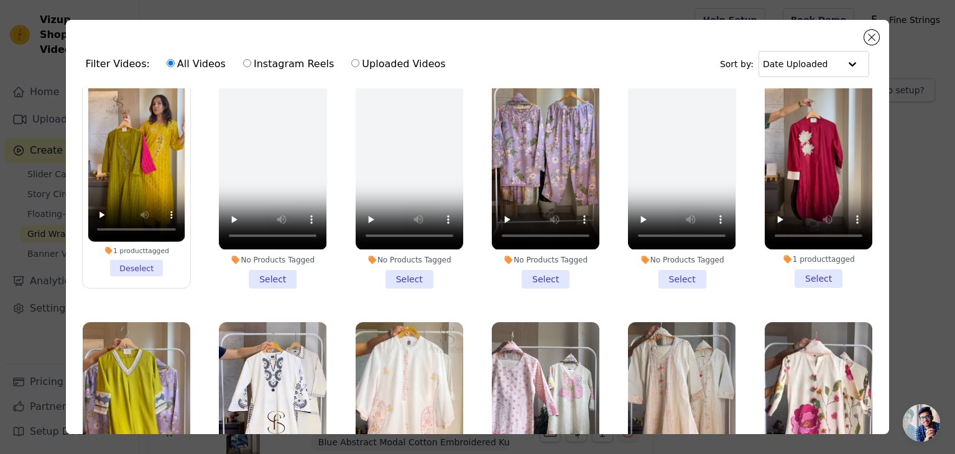
click at [804, 260] on li "1 product tagged Select" at bounding box center [819, 173] width 108 height 230
click at [0, 0] on input "1 product tagged Select" at bounding box center [0, 0] width 0 height 0
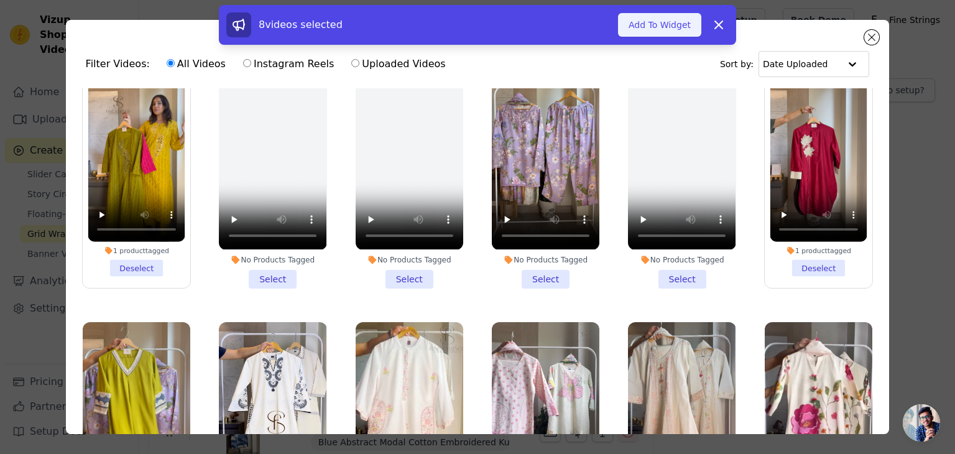
click at [660, 19] on button "Add To Widget" at bounding box center [659, 25] width 83 height 24
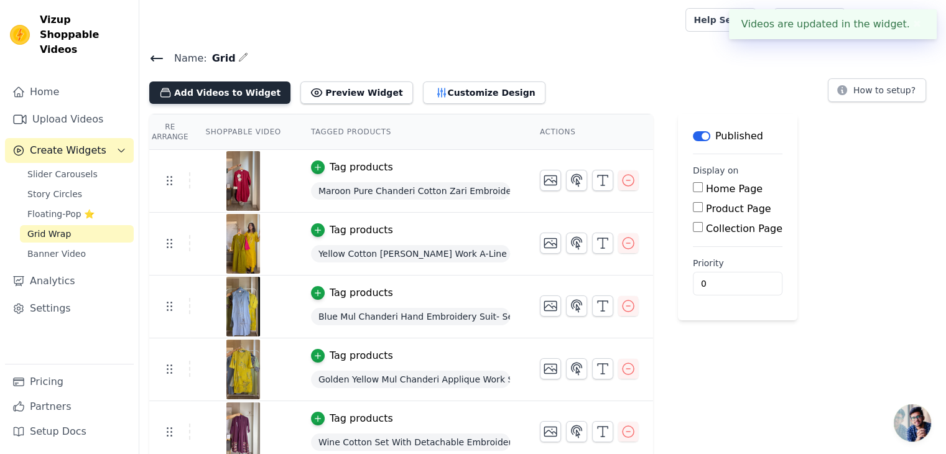
click at [245, 89] on button "Add Videos to Widget" at bounding box center [219, 92] width 141 height 22
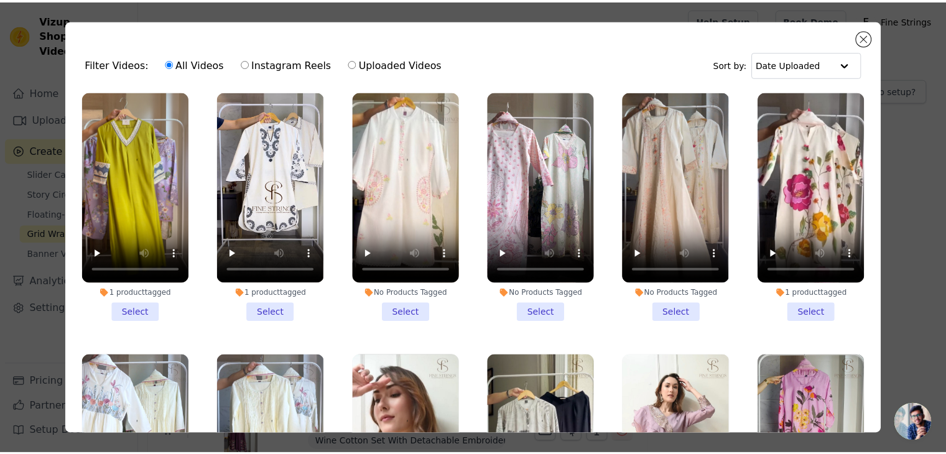
scroll to position [1043, 0]
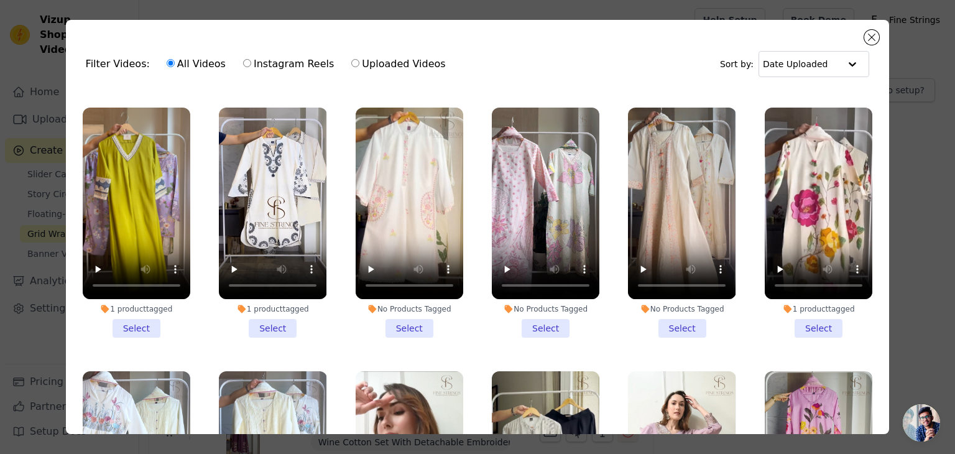
click at [133, 306] on li "1 product tagged Select" at bounding box center [137, 223] width 108 height 230
click at [0, 0] on input "1 product tagged Select" at bounding box center [0, 0] width 0 height 0
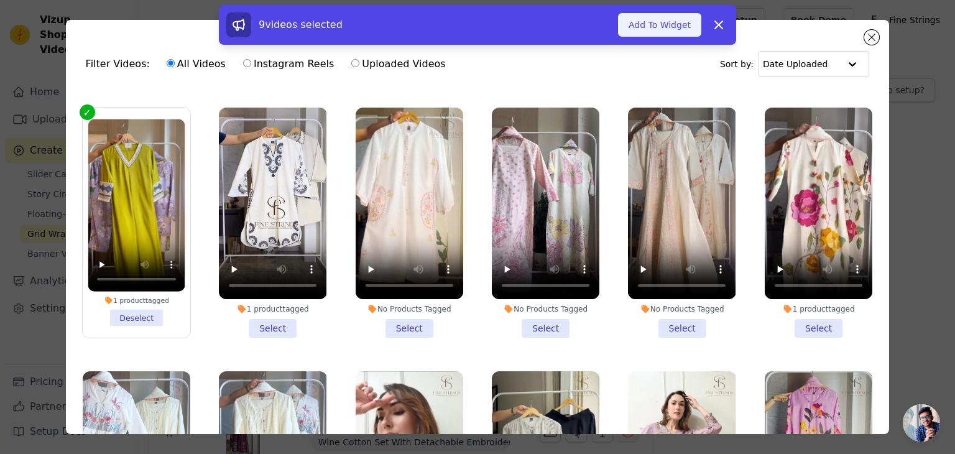
click at [659, 24] on button "Add To Widget" at bounding box center [659, 25] width 83 height 24
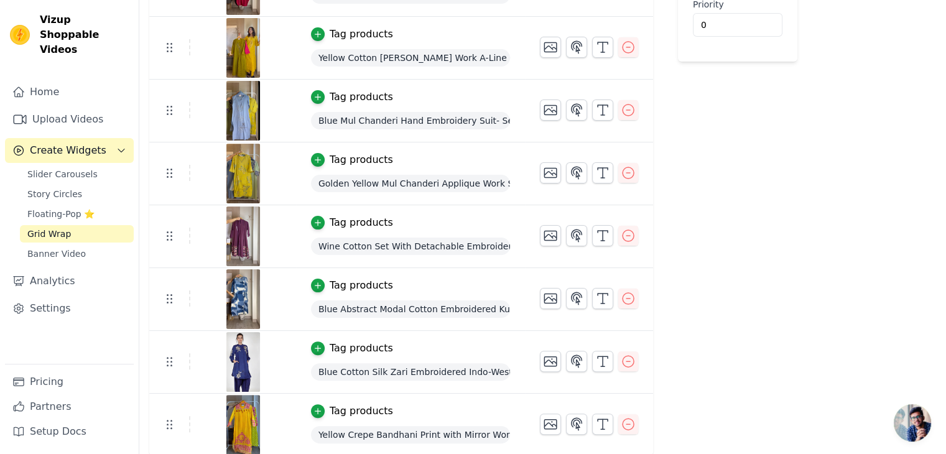
scroll to position [0, 0]
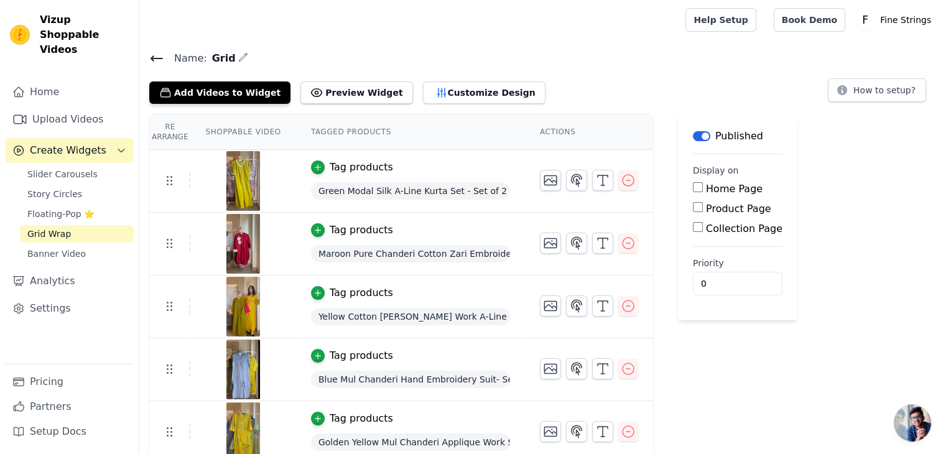
click at [70, 143] on span "Create Widgets" at bounding box center [68, 150] width 76 height 15
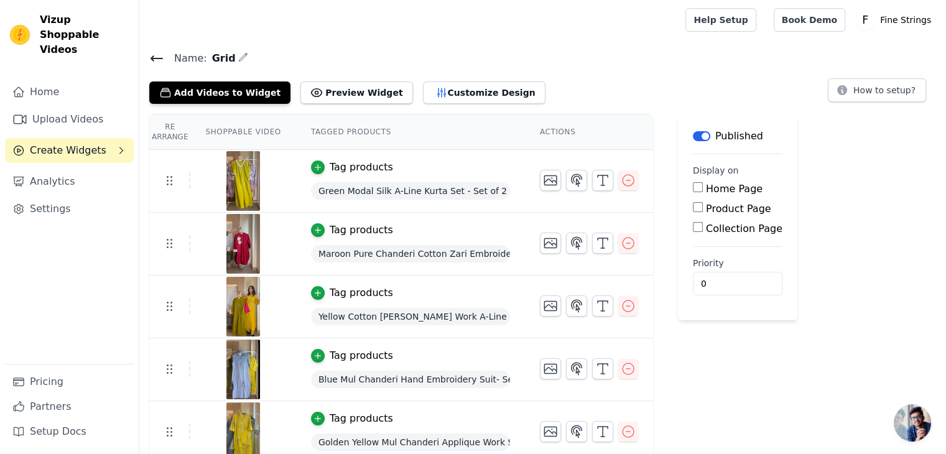
click at [77, 143] on span "Create Widgets" at bounding box center [68, 150] width 76 height 15
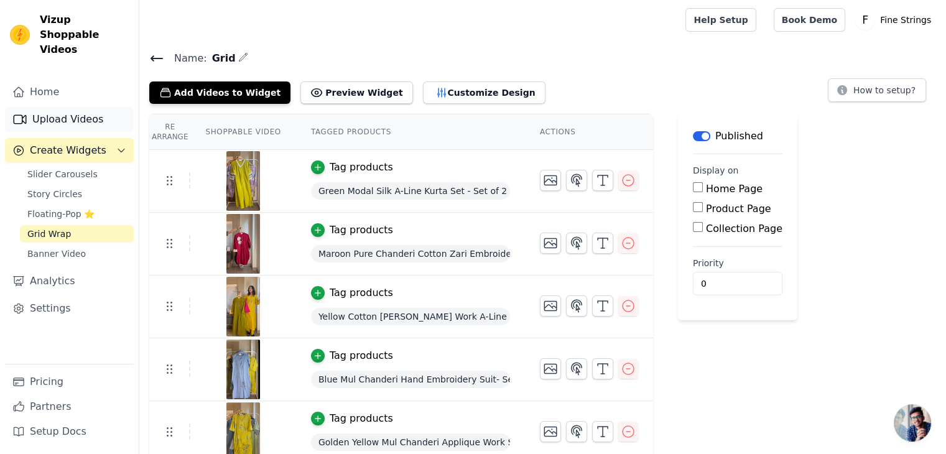
click at [61, 108] on link "Upload Videos" at bounding box center [69, 119] width 129 height 25
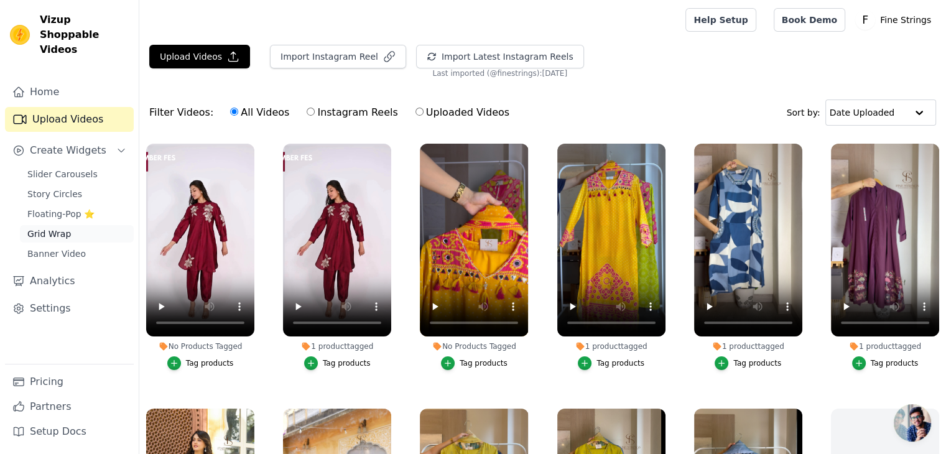
click at [64, 228] on span "Grid Wrap" at bounding box center [49, 234] width 44 height 12
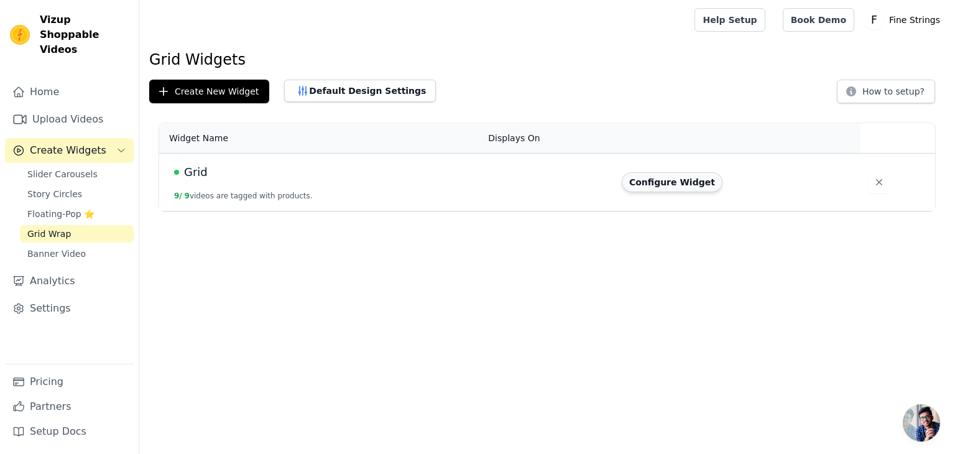
click at [668, 186] on button "Configure Widget" at bounding box center [672, 182] width 101 height 20
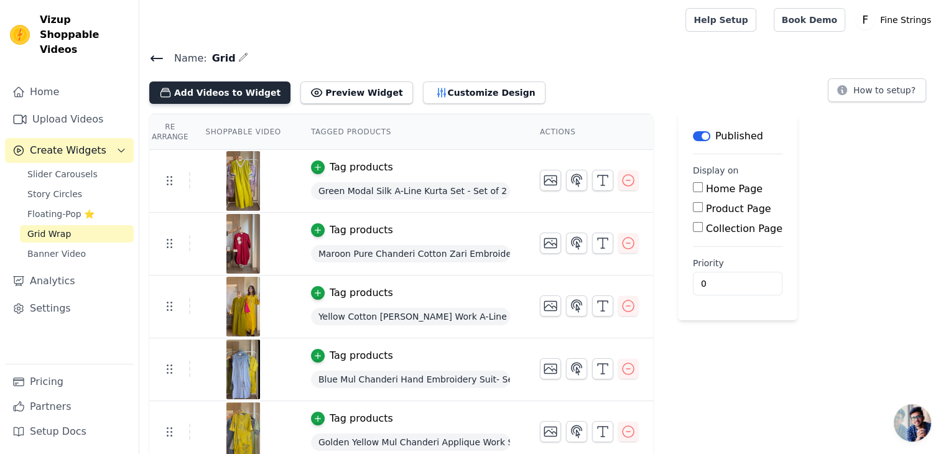
click at [231, 93] on button "Add Videos to Widget" at bounding box center [219, 92] width 141 height 22
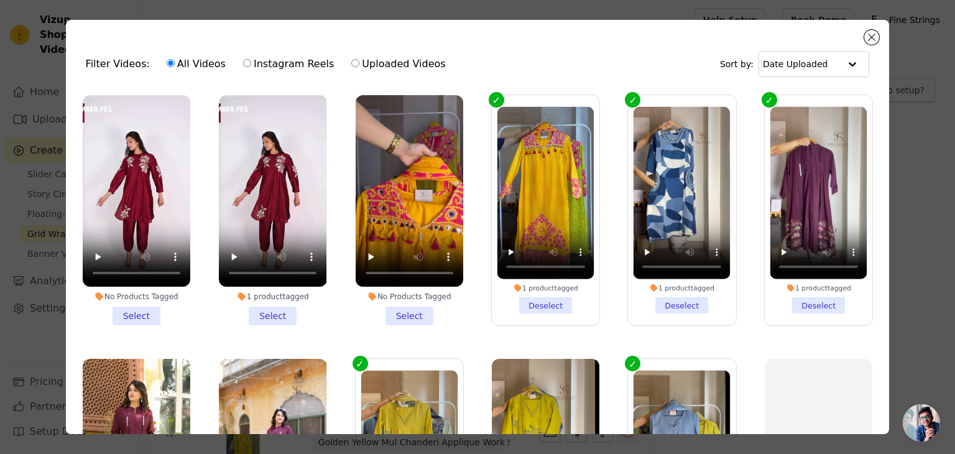
click at [269, 312] on li "1 product tagged Select" at bounding box center [273, 210] width 108 height 230
click at [0, 0] on input "1 product tagged Select" at bounding box center [0, 0] width 0 height 0
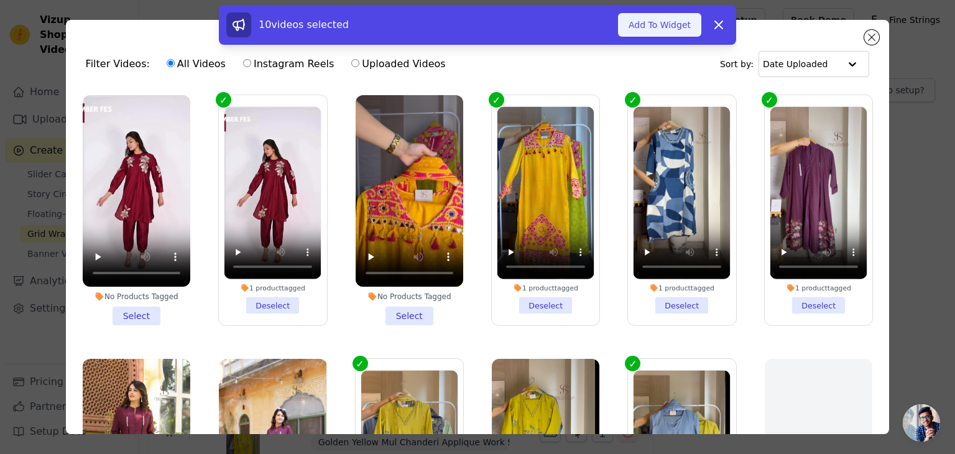
click at [652, 22] on button "Add To Widget" at bounding box center [659, 25] width 83 height 24
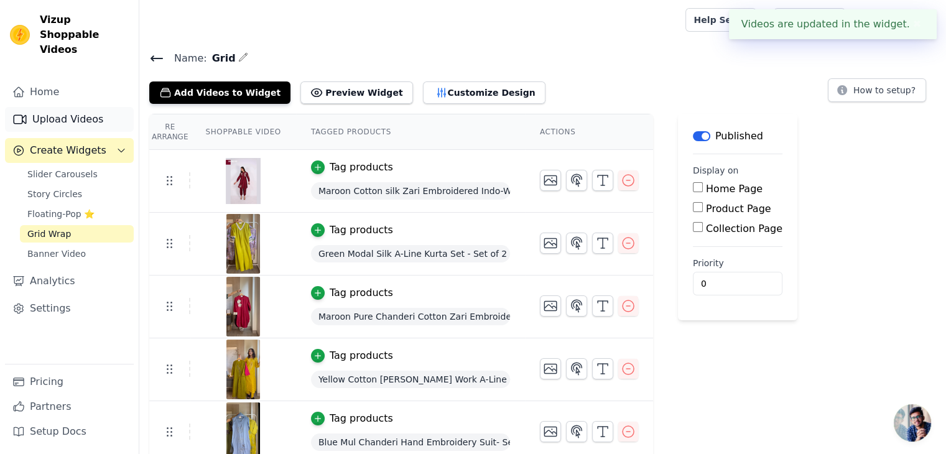
click at [65, 107] on link "Upload Videos" at bounding box center [69, 119] width 129 height 25
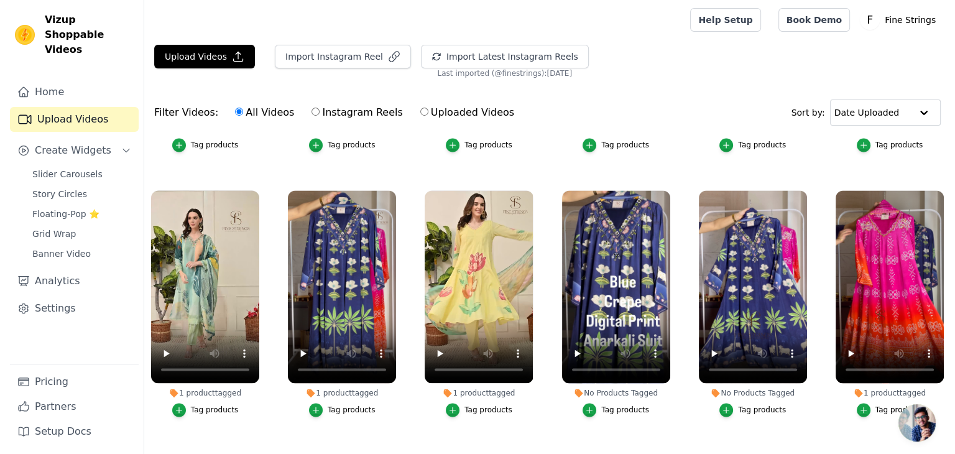
scroll to position [2074, 0]
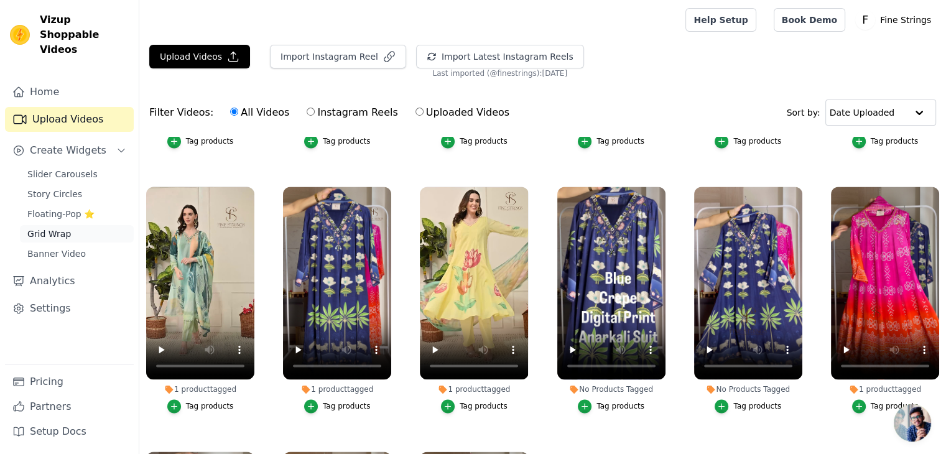
click at [53, 228] on span "Grid Wrap" at bounding box center [49, 234] width 44 height 12
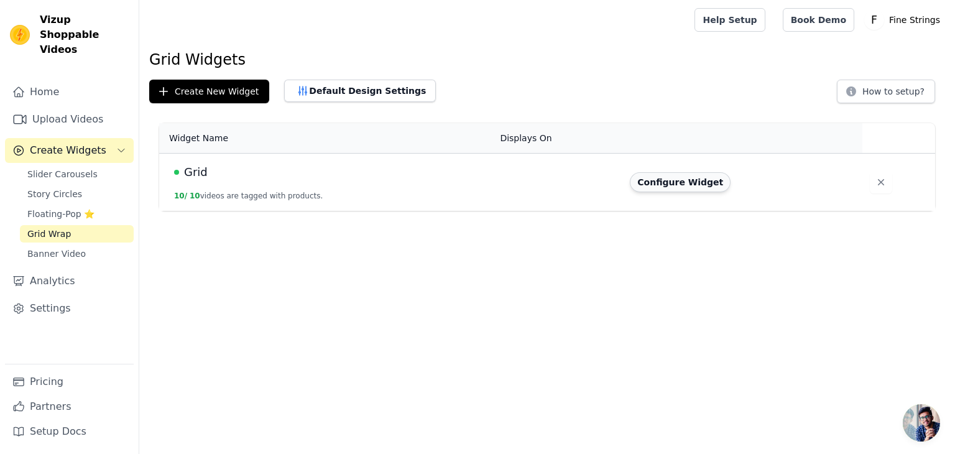
click at [698, 182] on button "Configure Widget" at bounding box center [680, 182] width 101 height 20
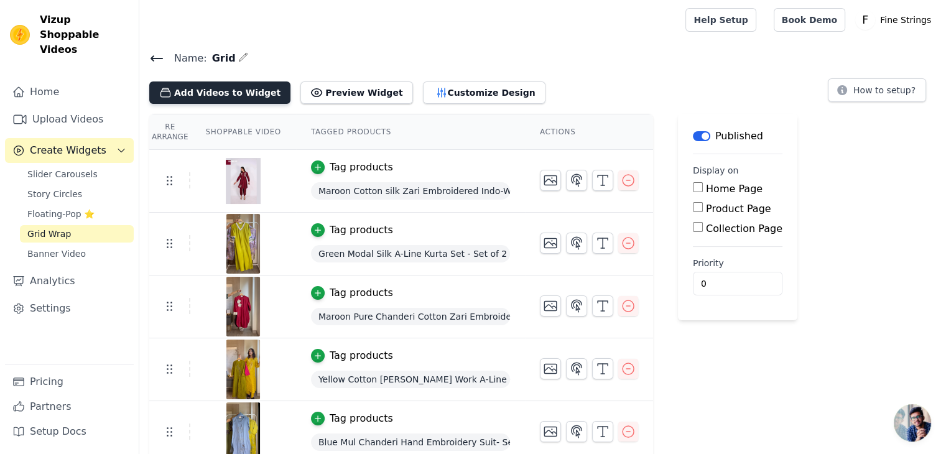
click at [214, 93] on button "Add Videos to Widget" at bounding box center [219, 92] width 141 height 22
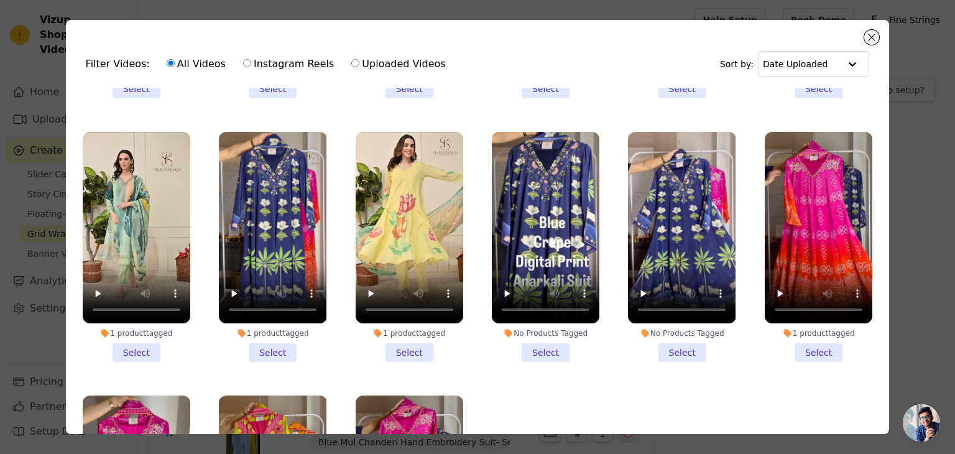
scroll to position [2067, 0]
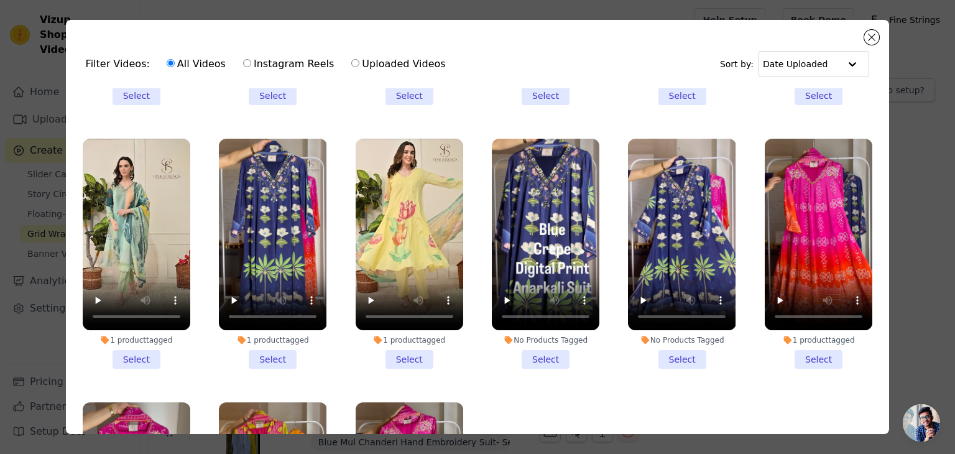
click at [806, 315] on li "1 product tagged Select" at bounding box center [819, 254] width 108 height 230
click at [0, 0] on input "1 product tagged Select" at bounding box center [0, 0] width 0 height 0
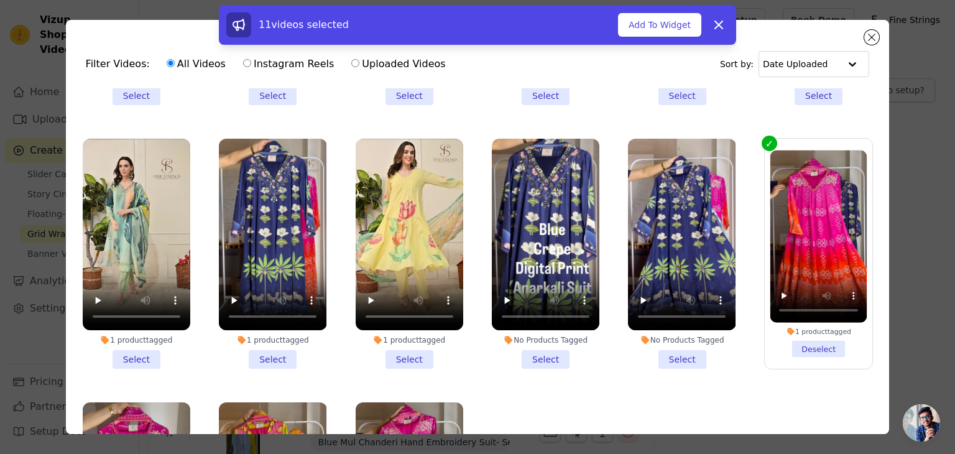
click at [541, 317] on li "No Products Tagged Select" at bounding box center [546, 254] width 108 height 230
click at [0, 0] on input "No Products Tagged Select" at bounding box center [0, 0] width 0 height 0
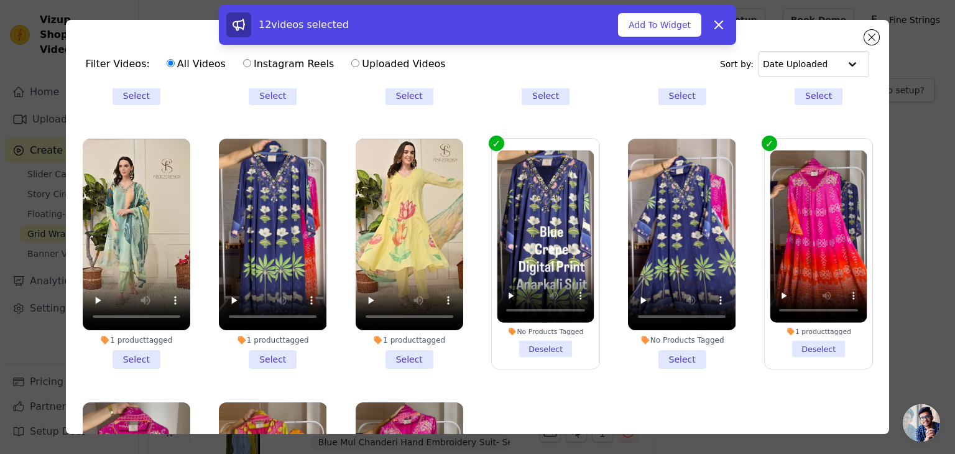
click at [541, 309] on li "No Products Tagged Deselect" at bounding box center [545, 253] width 97 height 207
click at [0, 0] on input "No Products Tagged Deselect" at bounding box center [0, 0] width 0 height 0
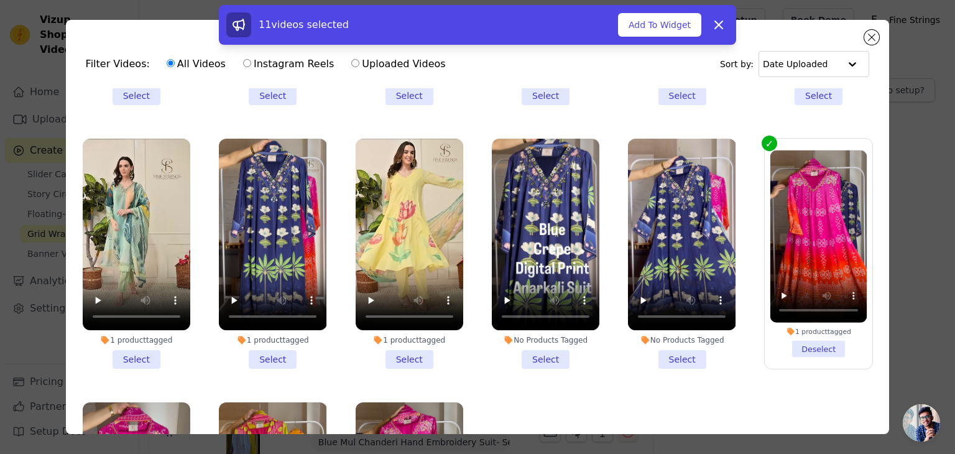
click at [269, 313] on li "1 product tagged Select" at bounding box center [273, 254] width 108 height 230
click at [0, 0] on input "1 product tagged Select" at bounding box center [0, 0] width 0 height 0
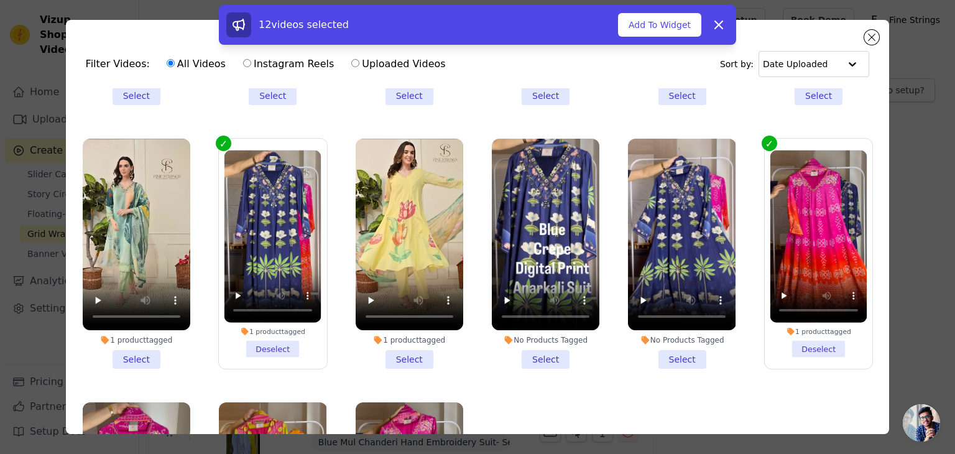
click at [144, 320] on li "1 product tagged Select" at bounding box center [137, 254] width 108 height 230
click at [0, 0] on input "1 product tagged Select" at bounding box center [0, 0] width 0 height 0
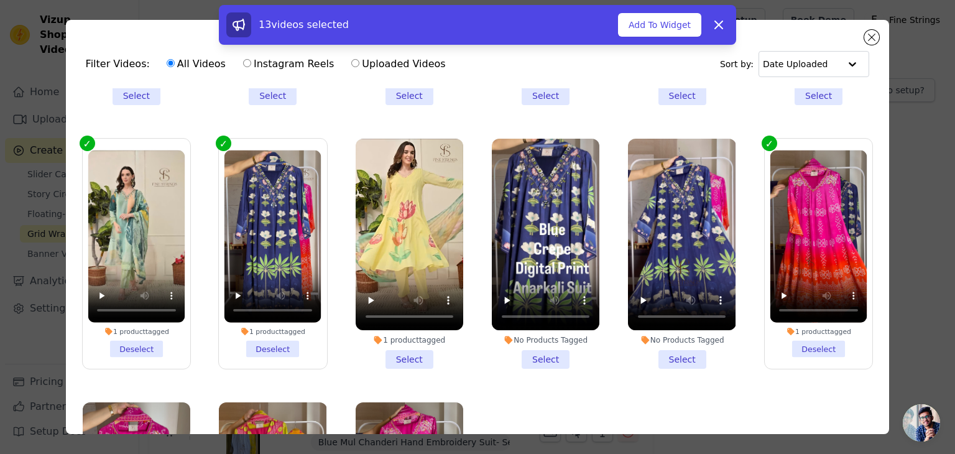
click at [399, 311] on li "1 product tagged Select" at bounding box center [410, 254] width 108 height 230
click at [0, 0] on input "1 product tagged Select" at bounding box center [0, 0] width 0 height 0
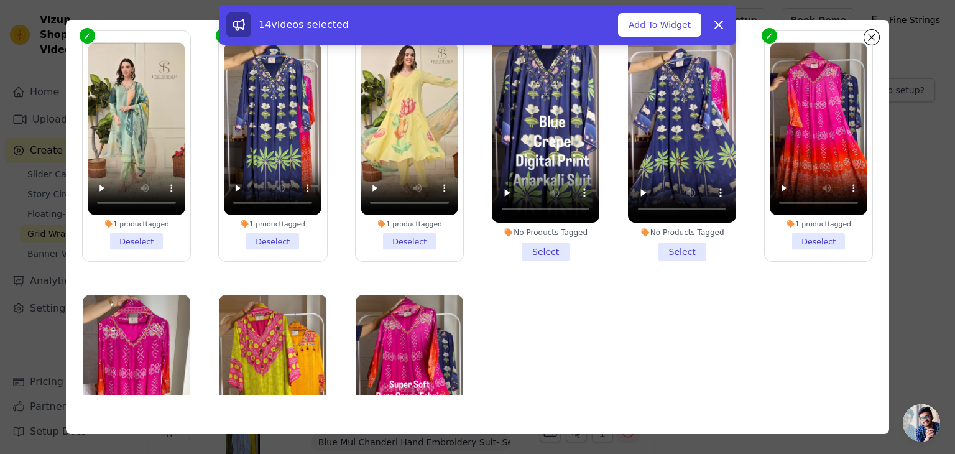
scroll to position [0, 0]
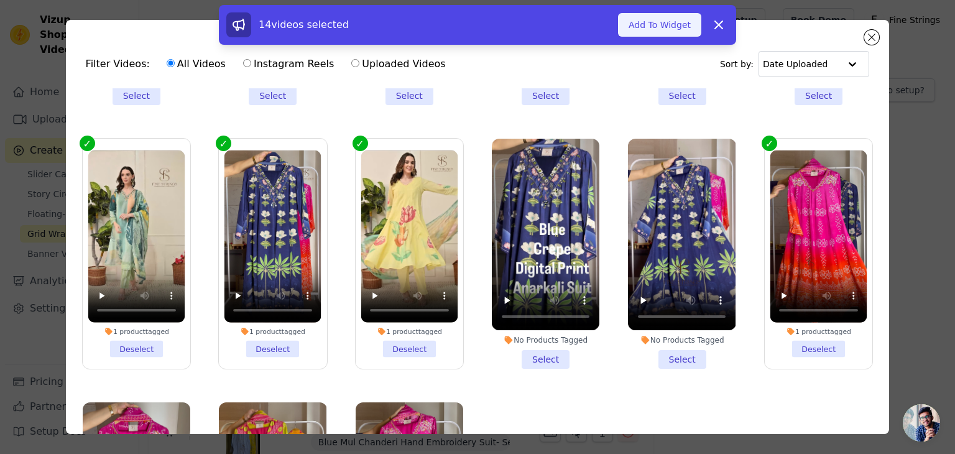
click at [660, 24] on button "Add To Widget" at bounding box center [659, 25] width 83 height 24
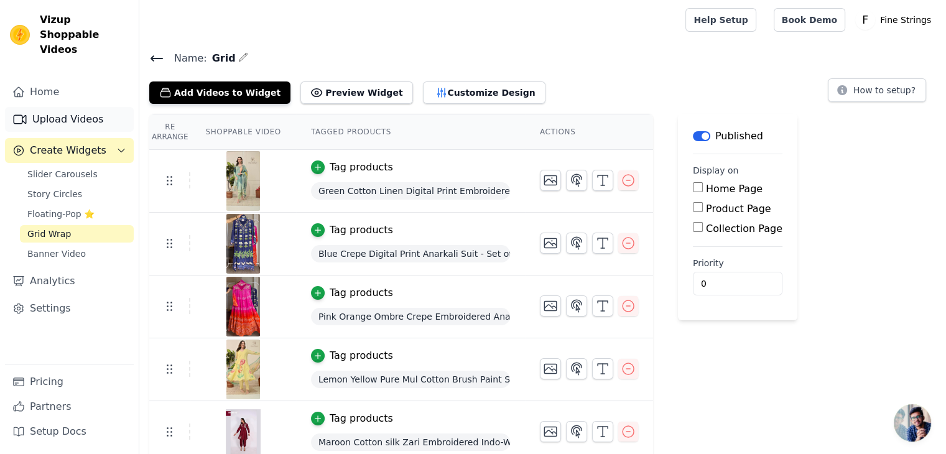
click at [80, 110] on link "Upload Videos" at bounding box center [69, 119] width 129 height 25
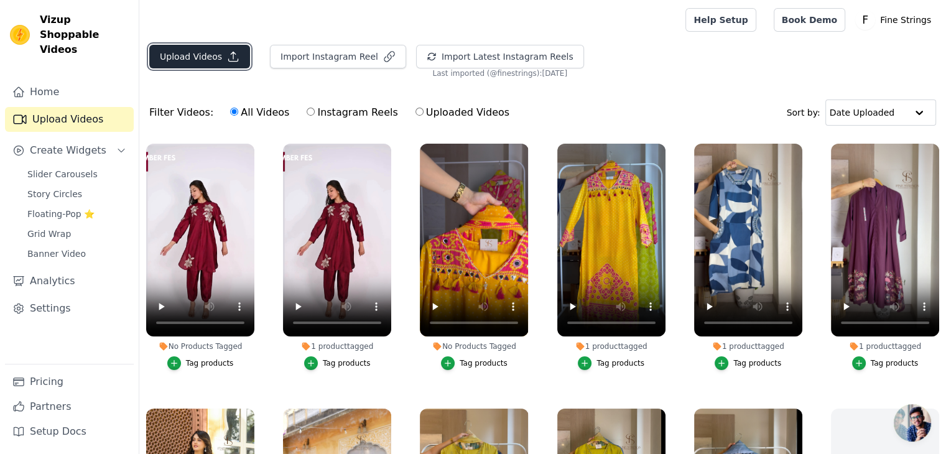
click at [200, 57] on button "Upload Videos" at bounding box center [199, 57] width 101 height 24
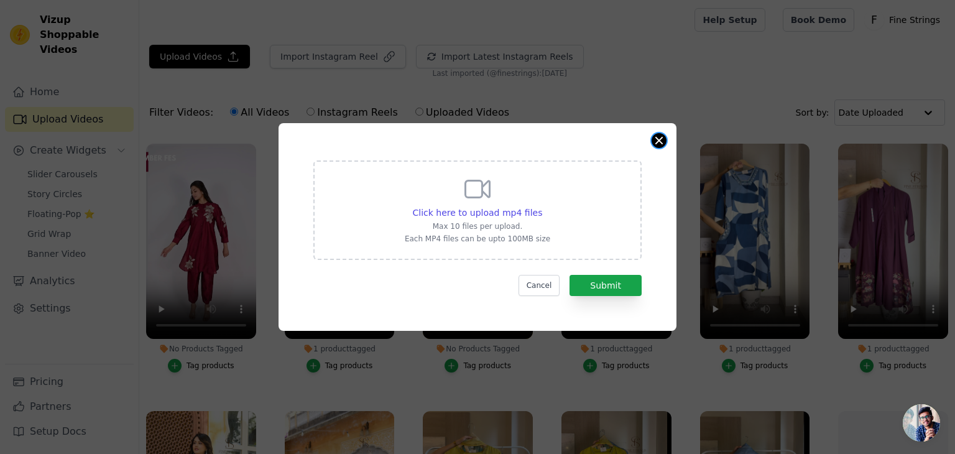
click at [662, 139] on button "Close modal" at bounding box center [659, 140] width 15 height 15
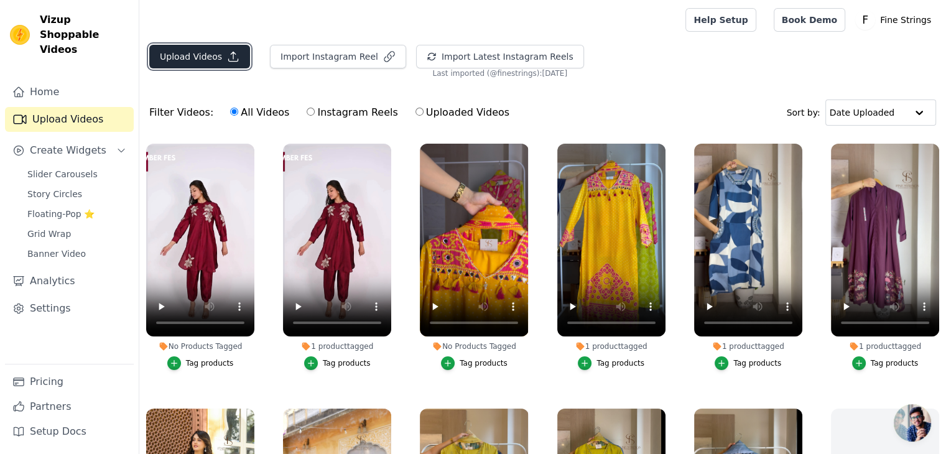
click at [182, 63] on button "Upload Videos" at bounding box center [199, 57] width 101 height 24
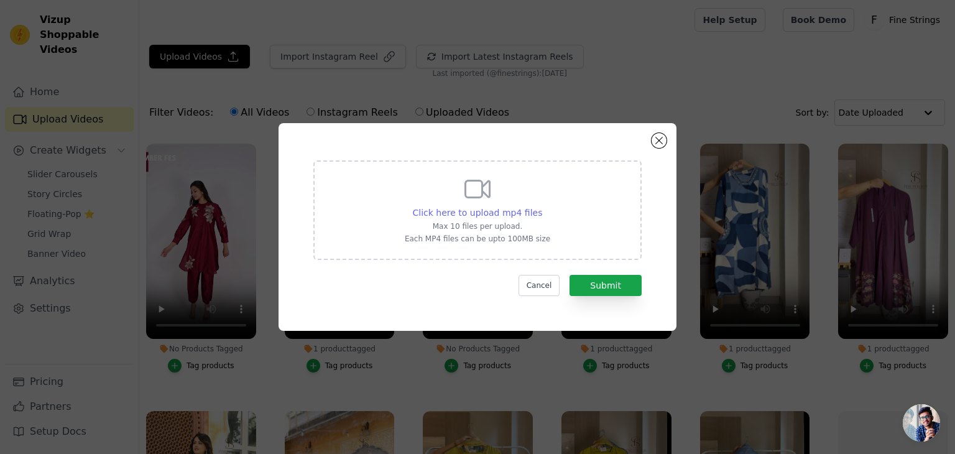
click at [480, 212] on span "Click here to upload mp4 files" at bounding box center [478, 213] width 130 height 10
click at [542, 206] on input "Click here to upload mp4 files Max 10 files per upload. Each MP4 files can be u…" at bounding box center [542, 206] width 1 height 1
click at [628, 93] on div "Click here to upload mp4 files Max 10 files per upload. Each MP4 files can be u…" at bounding box center [477, 227] width 955 height 454
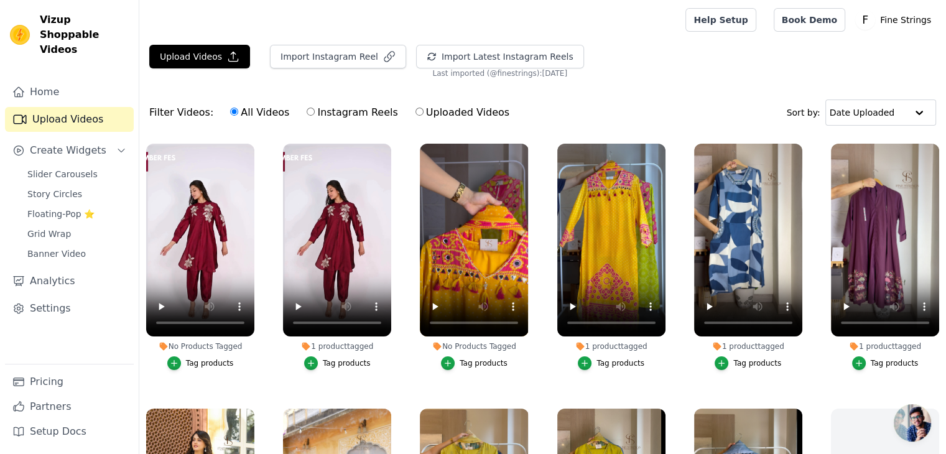
click at [415, 116] on label "Uploaded Videos" at bounding box center [462, 112] width 95 height 16
click at [415, 116] on input "Uploaded Videos" at bounding box center [419, 112] width 8 height 8
radio input "true"
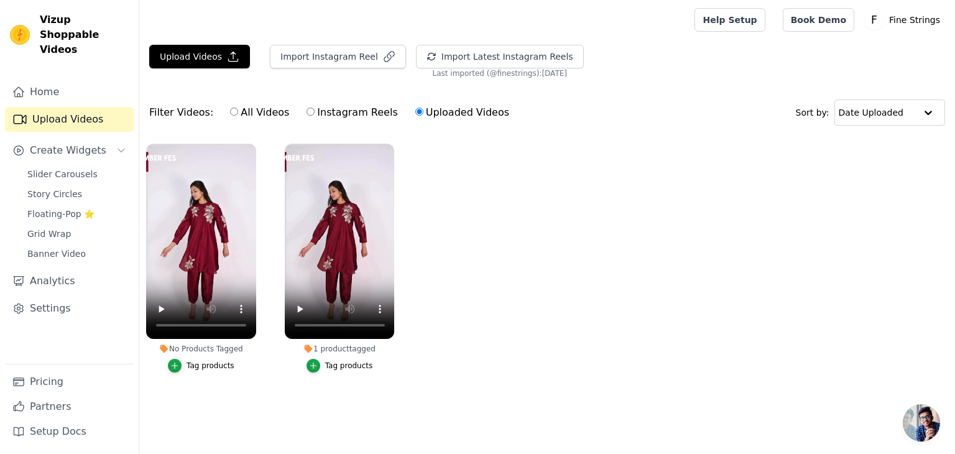
click at [324, 111] on label "Instagram Reels" at bounding box center [352, 112] width 92 height 16
click at [315, 111] on input "Instagram Reels" at bounding box center [311, 112] width 8 height 8
radio input "true"
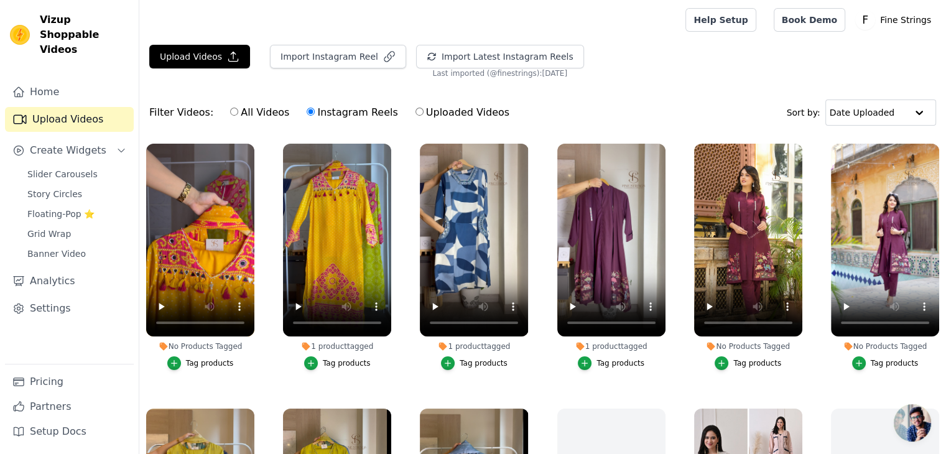
click at [251, 112] on label "All Videos" at bounding box center [259, 112] width 60 height 16
click at [238, 112] on input "All Videos" at bounding box center [234, 112] width 8 height 8
radio input "true"
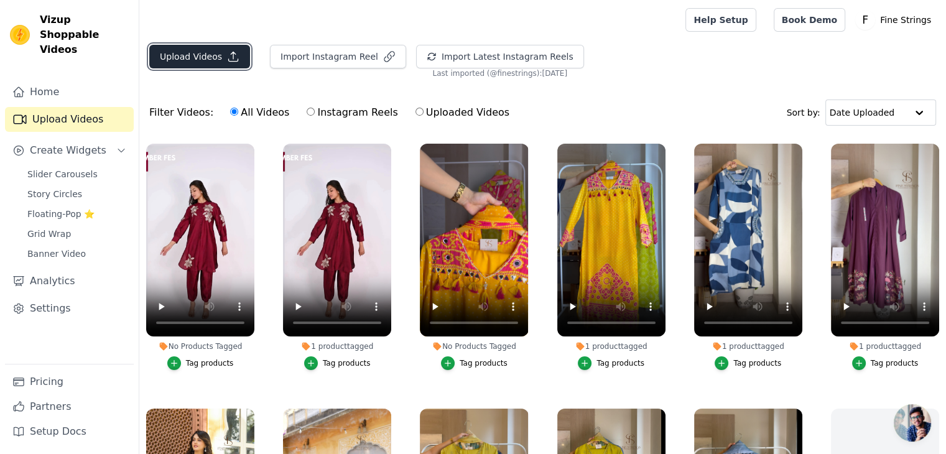
click at [182, 62] on button "Upload Videos" at bounding box center [199, 57] width 101 height 24
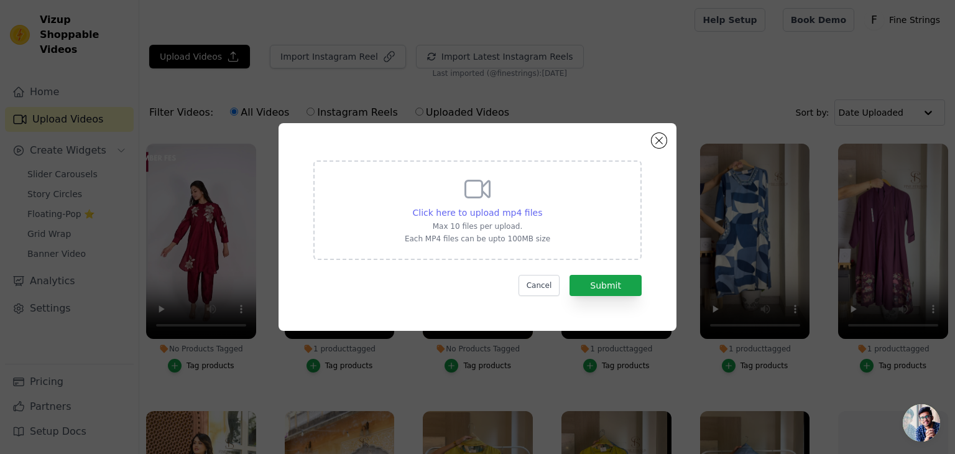
click at [505, 210] on span "Click here to upload mp4 files" at bounding box center [478, 213] width 130 height 10
click at [542, 206] on input "Click here to upload mp4 files Max 10 files per upload. Each MP4 files can be u…" at bounding box center [542, 206] width 1 height 1
click at [486, 219] on div "Click here to upload mp4 files Max 10 files per upload. Each MP4 files can be u…" at bounding box center [477, 209] width 145 height 70
click at [542, 206] on input "Click here to upload mp4 files Max 10 files per upload. Each MP4 files can be u…" at bounding box center [542, 206] width 1 height 1
click at [660, 137] on button "Close modal" at bounding box center [659, 140] width 15 height 15
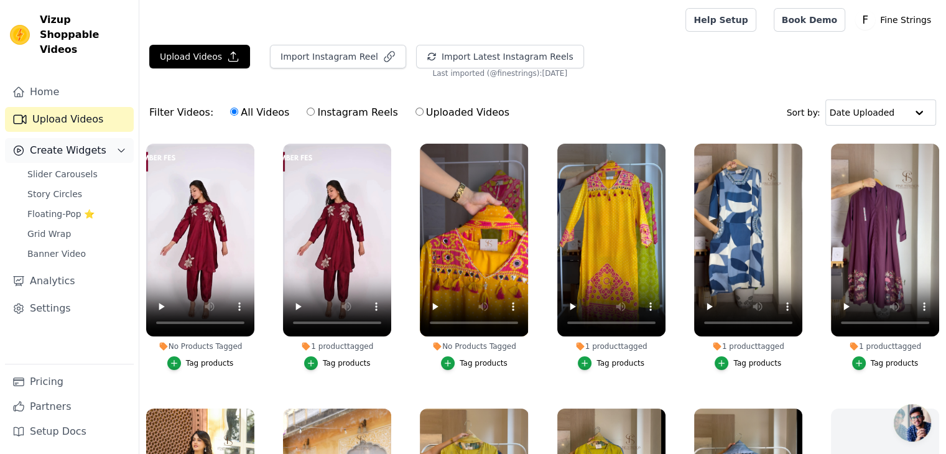
click at [54, 144] on button "Create Widgets" at bounding box center [69, 150] width 129 height 25
click at [55, 143] on span "Create Widgets" at bounding box center [68, 150] width 76 height 15
click at [40, 228] on span "Grid Wrap" at bounding box center [49, 234] width 44 height 12
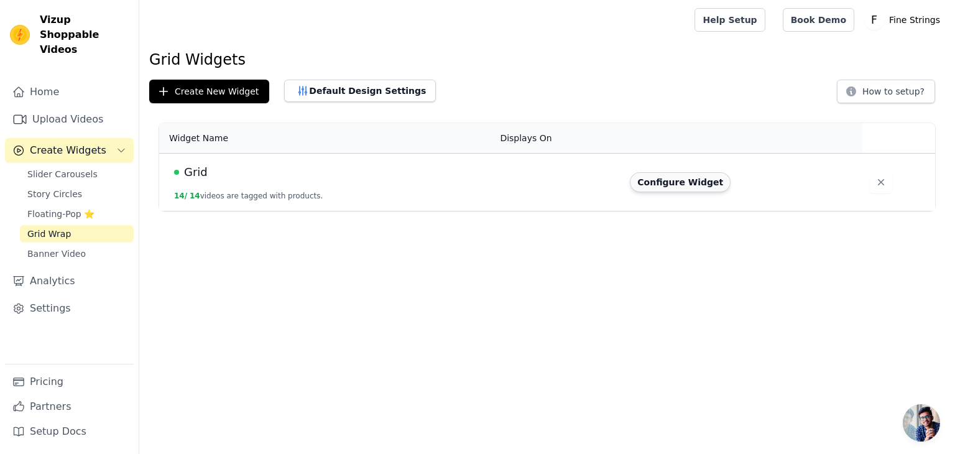
click at [694, 185] on button "Configure Widget" at bounding box center [680, 182] width 101 height 20
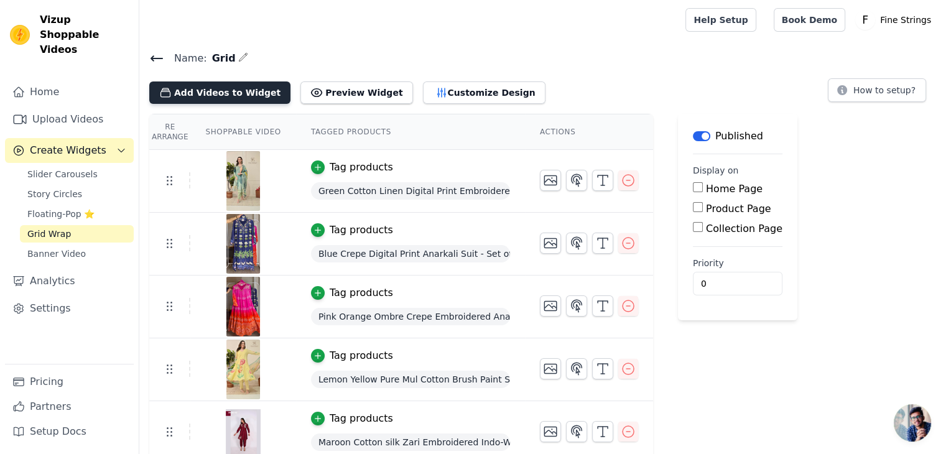
click at [230, 92] on button "Add Videos to Widget" at bounding box center [219, 92] width 141 height 22
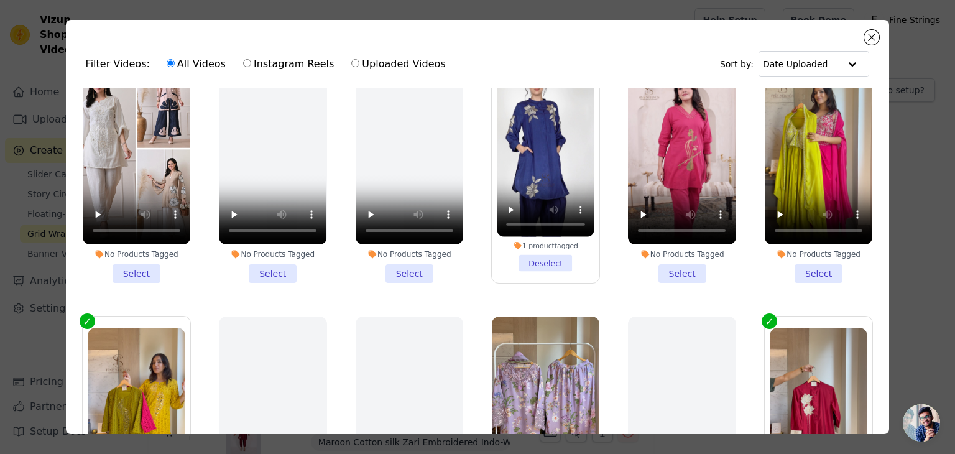
scroll to position [232, 0]
